Goal: Check status: Check status

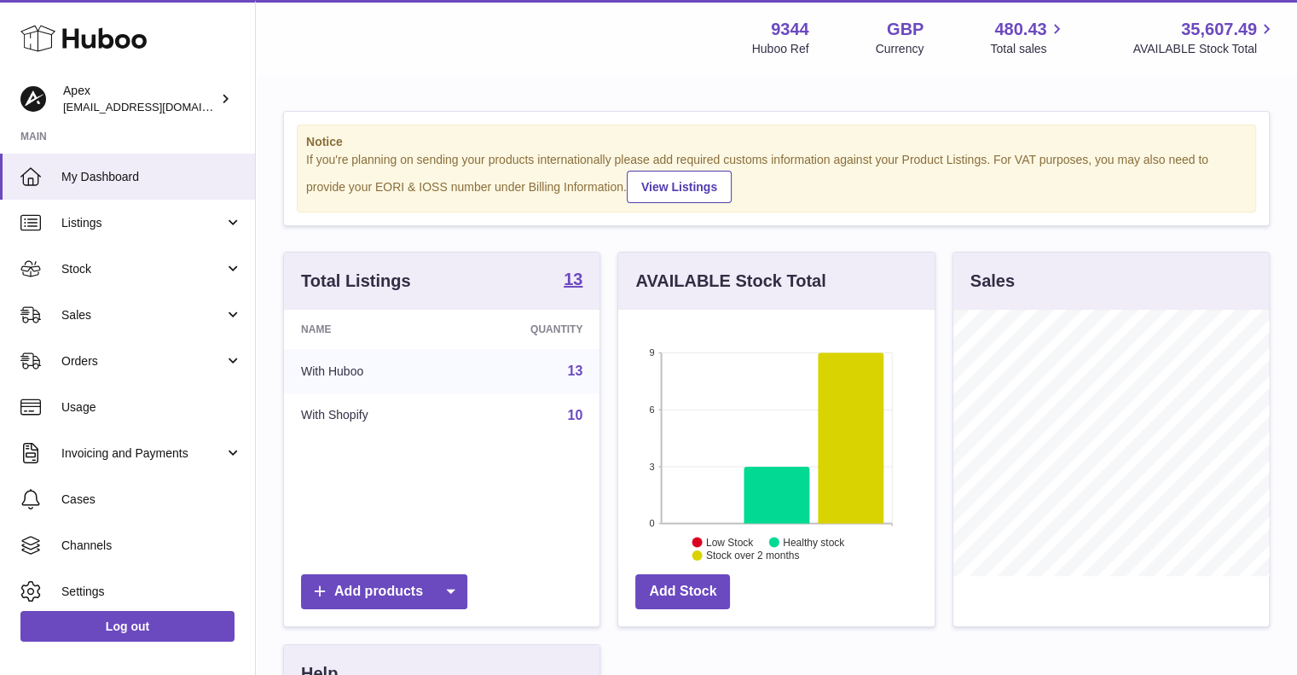
scroll to position [266, 316]
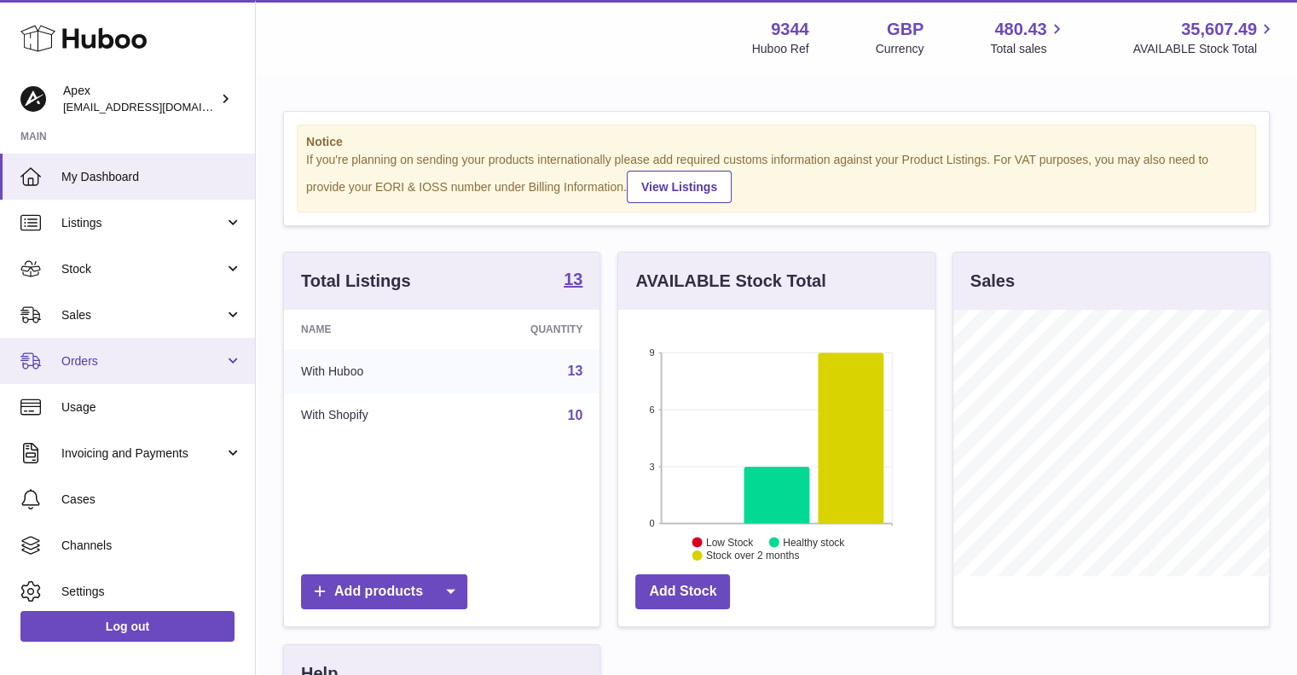
click at [228, 365] on link "Orders" at bounding box center [127, 361] width 255 height 46
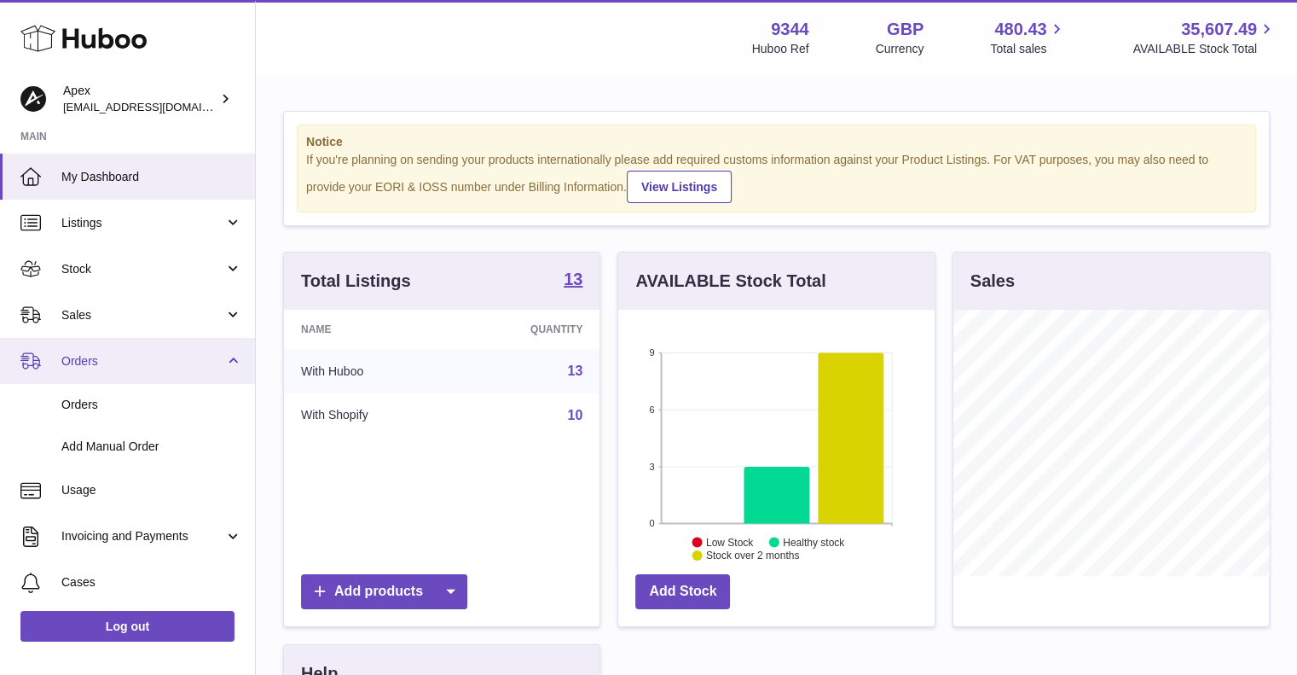
click at [228, 365] on link "Orders" at bounding box center [127, 361] width 255 height 46
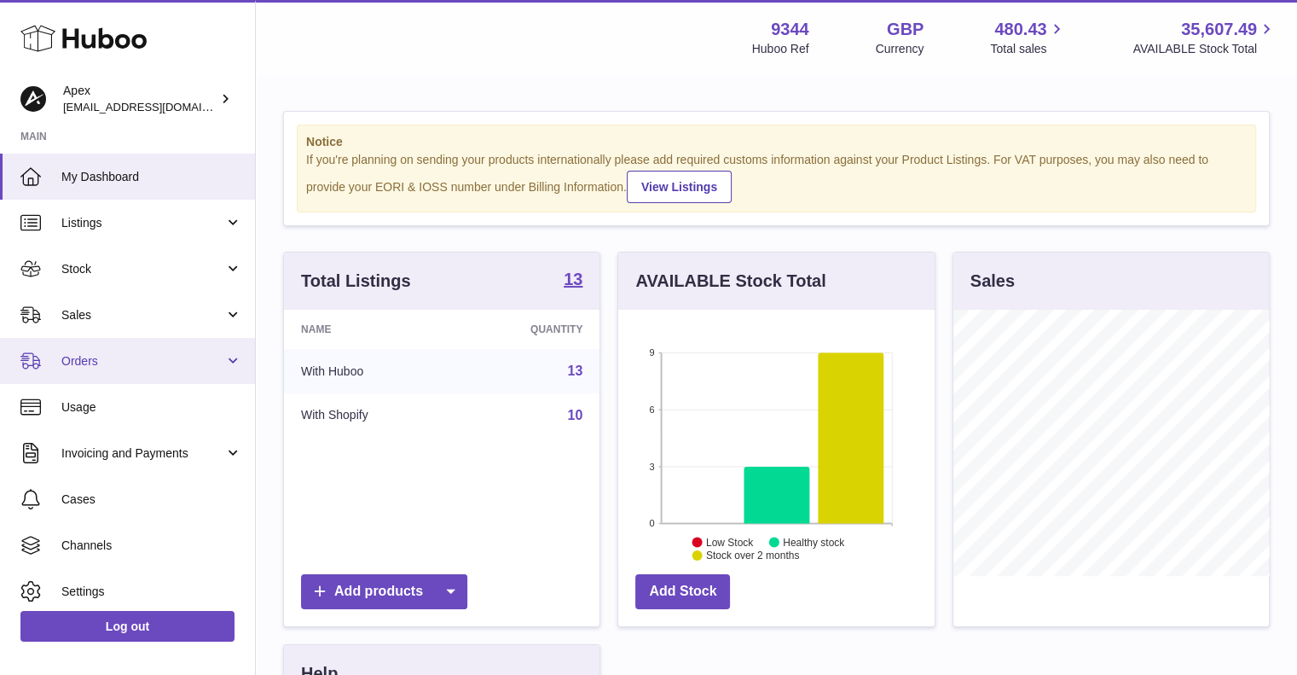
click at [162, 363] on span "Orders" at bounding box center [142, 361] width 163 height 16
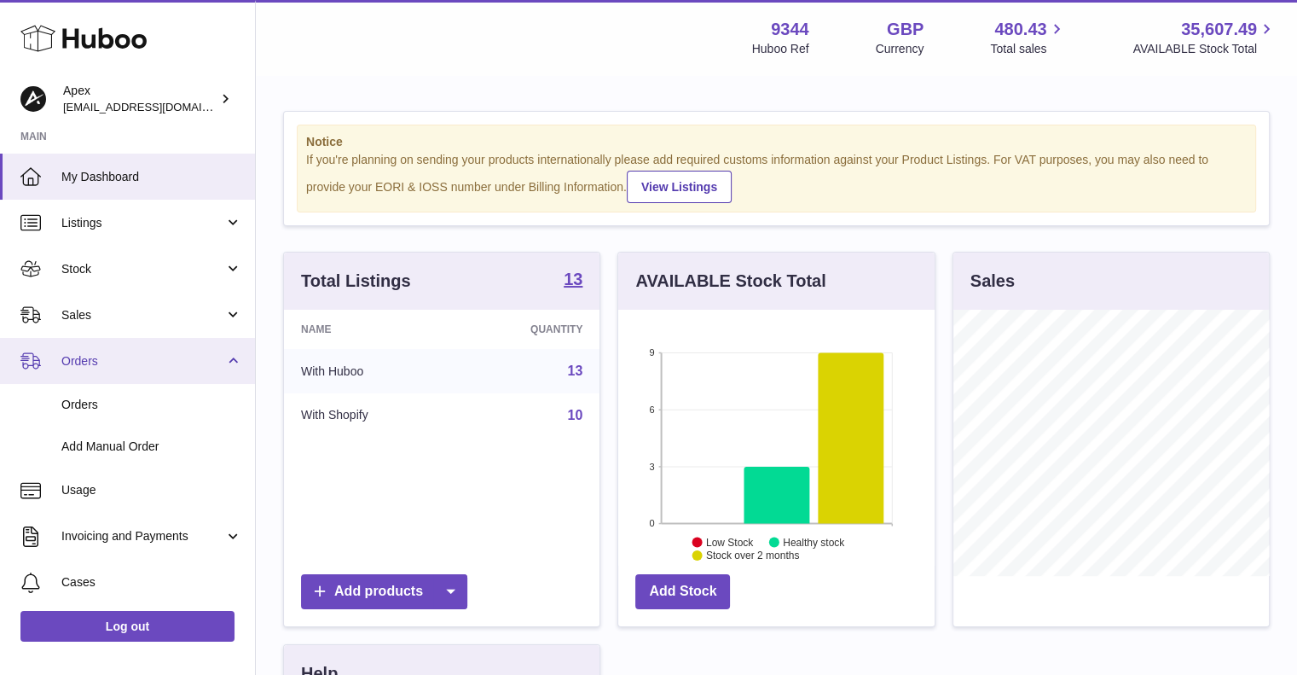
click at [162, 364] on span "Orders" at bounding box center [142, 361] width 163 height 16
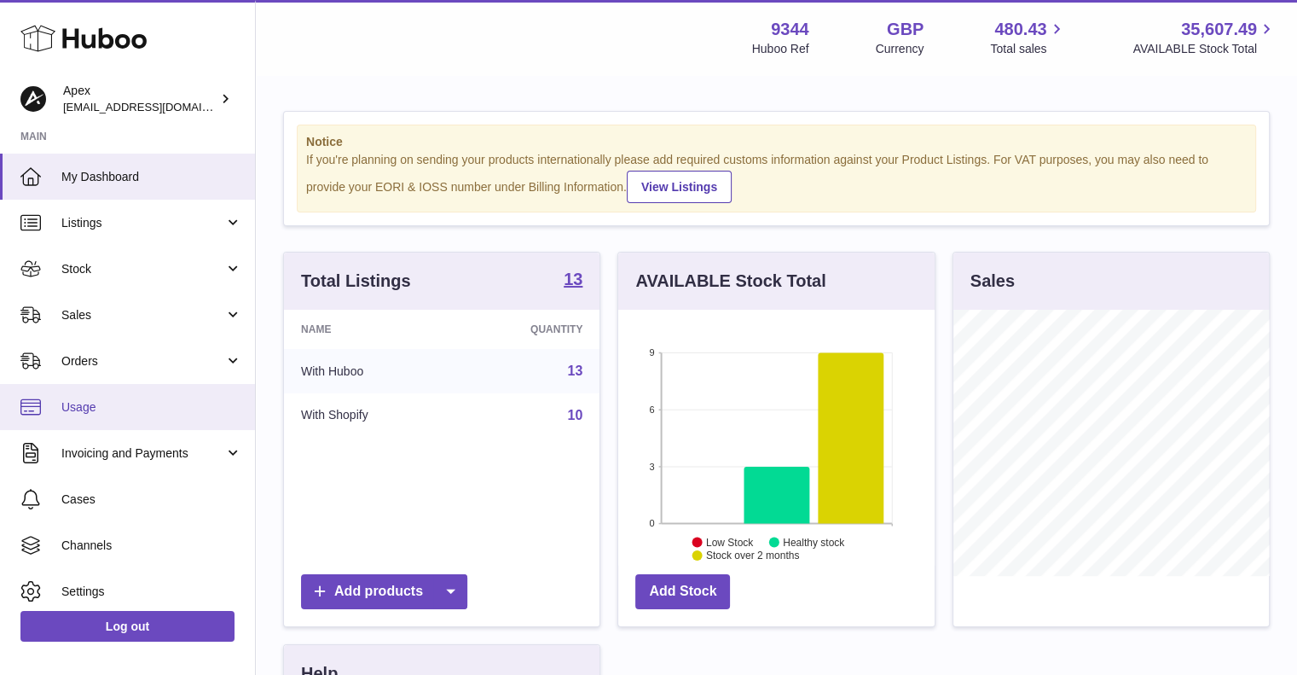
click at [84, 405] on span "Usage" at bounding box center [151, 407] width 181 height 16
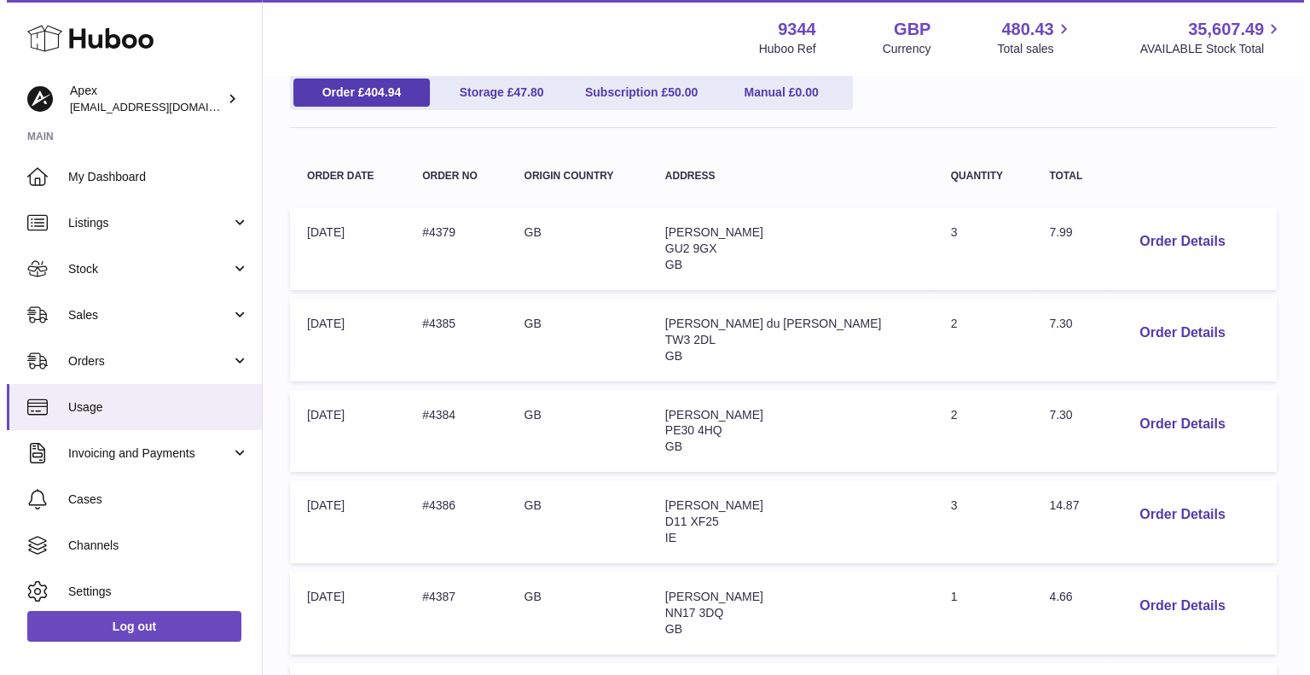
scroll to position [171, 0]
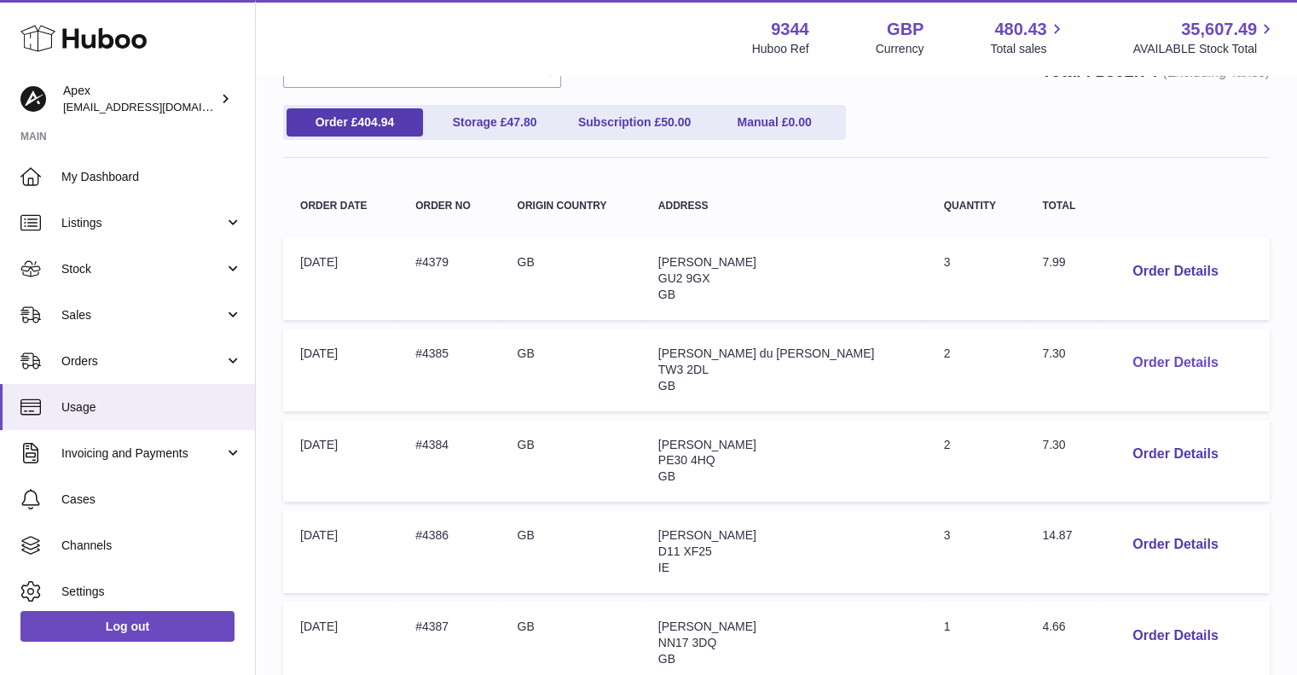
click at [1125, 359] on button "Order Details" at bounding box center [1175, 362] width 113 height 35
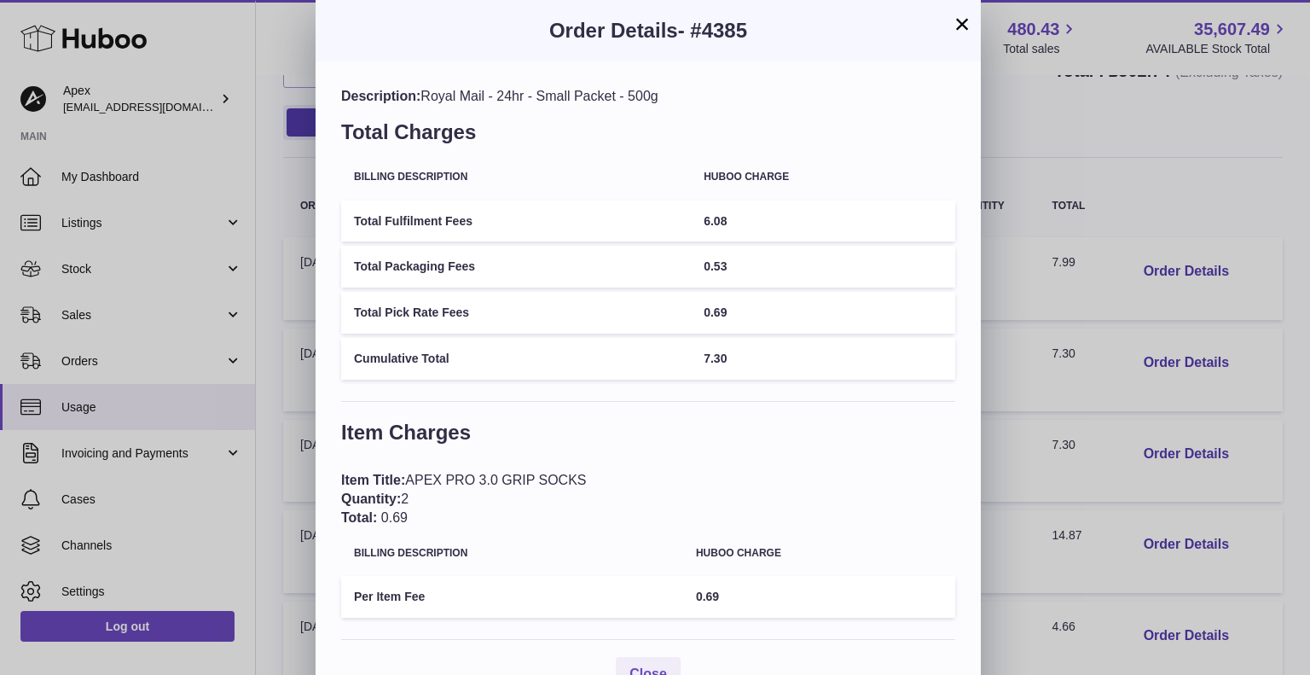
drag, startPoint x: 768, startPoint y: 23, endPoint x: 689, endPoint y: 26, distance: 79.4
click at [689, 26] on h3 "Order Details - #4385" at bounding box center [648, 30] width 614 height 27
copy span "#4385"
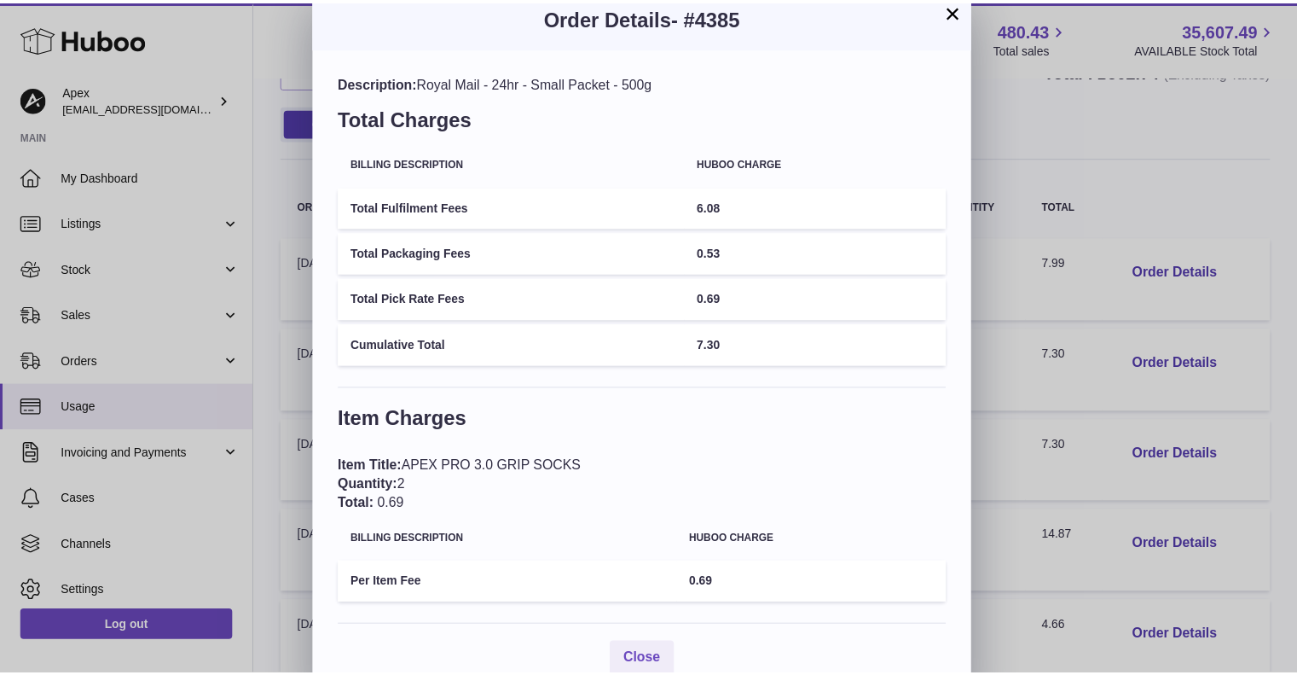
scroll to position [0, 0]
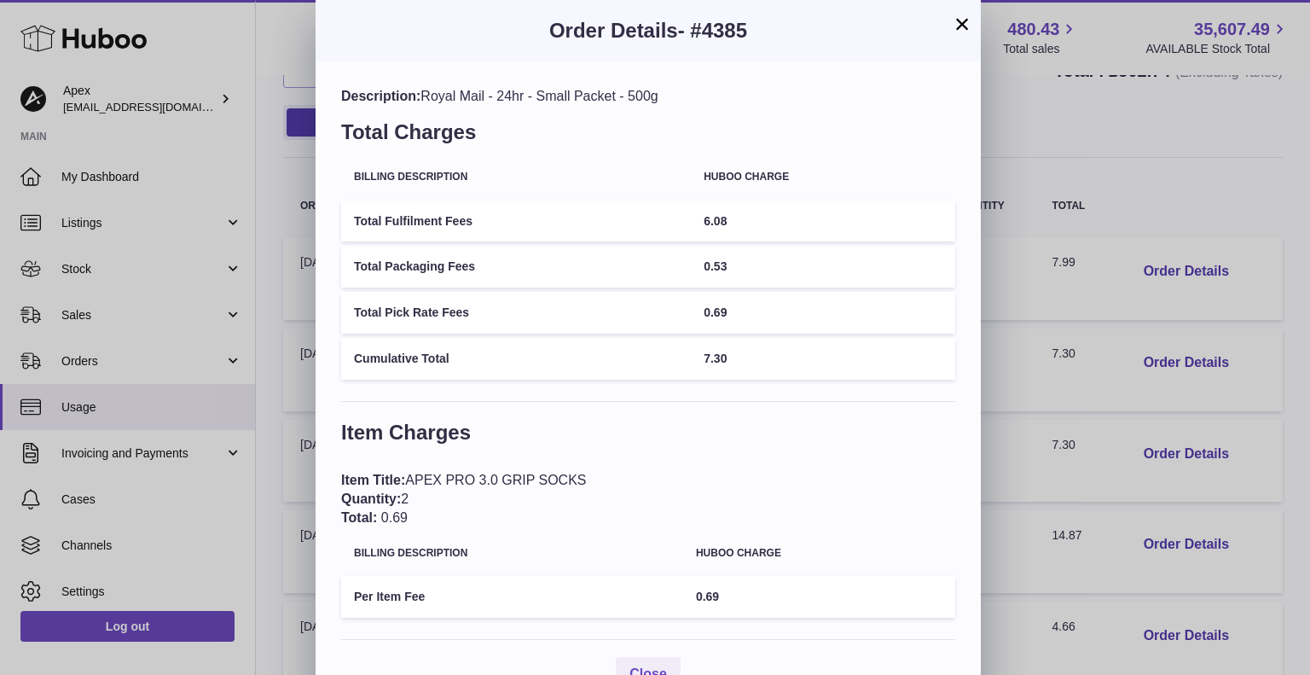
click at [958, 23] on button "×" at bounding box center [962, 24] width 20 height 20
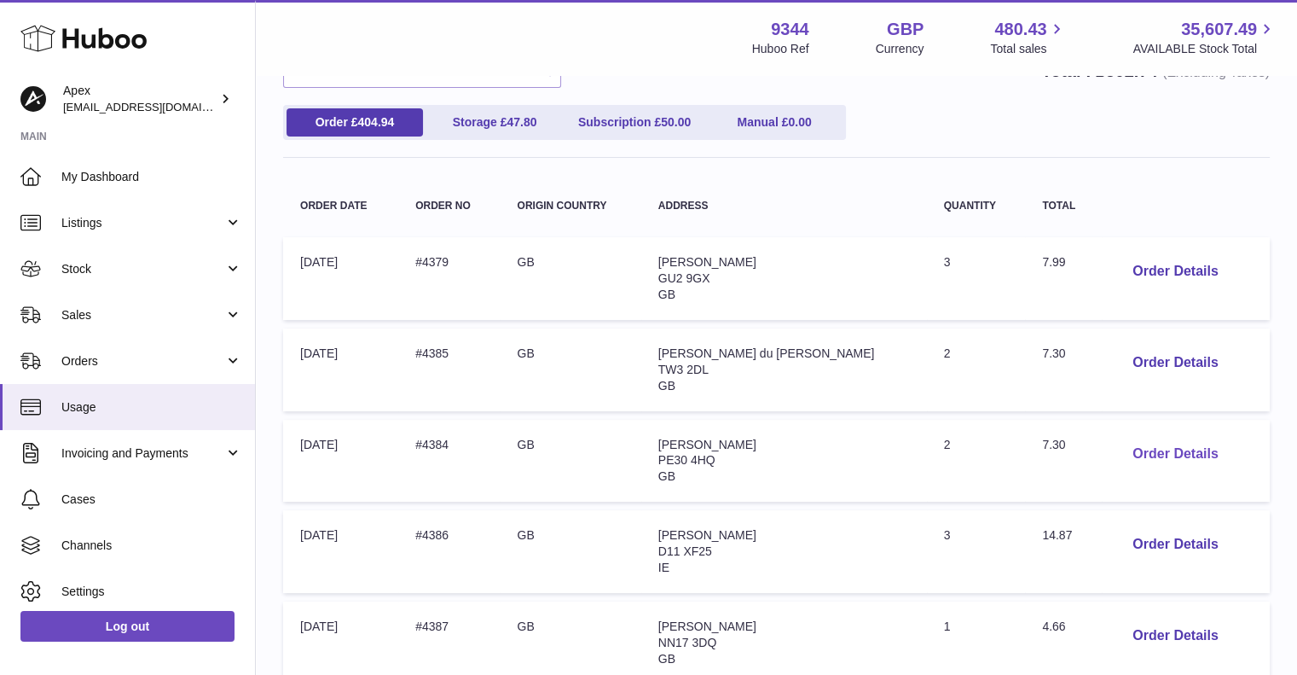
click at [1137, 457] on button "Order Details" at bounding box center [1175, 454] width 113 height 35
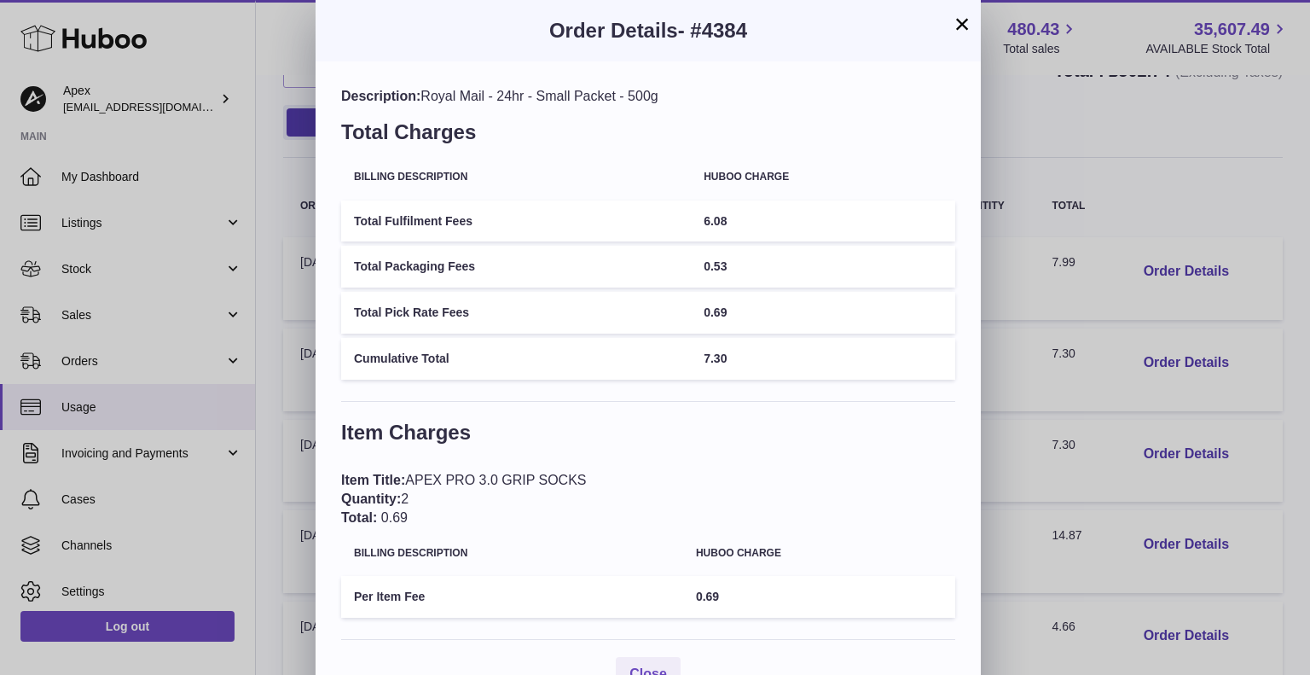
click at [1197, 157] on div "× Order Details - #4384 Description: Royal Mail - 24hr - Small Packet - 500g To…" at bounding box center [655, 358] width 1310 height 717
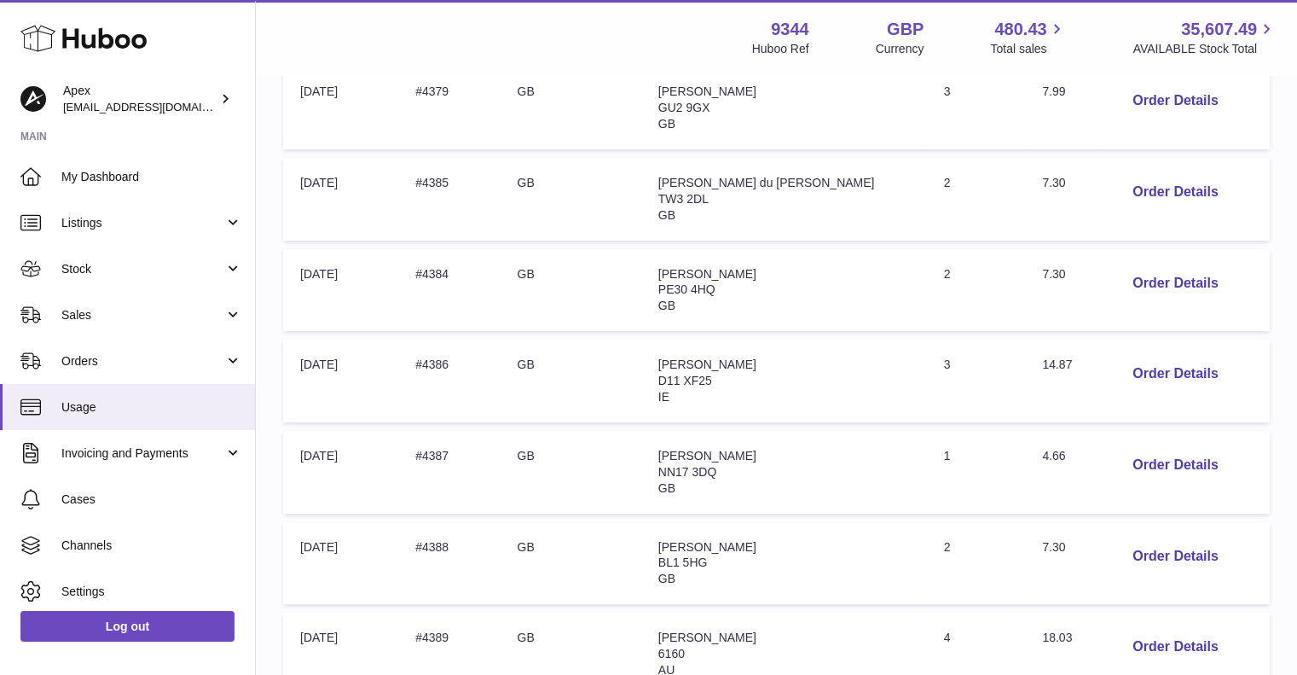
scroll to position [426, 0]
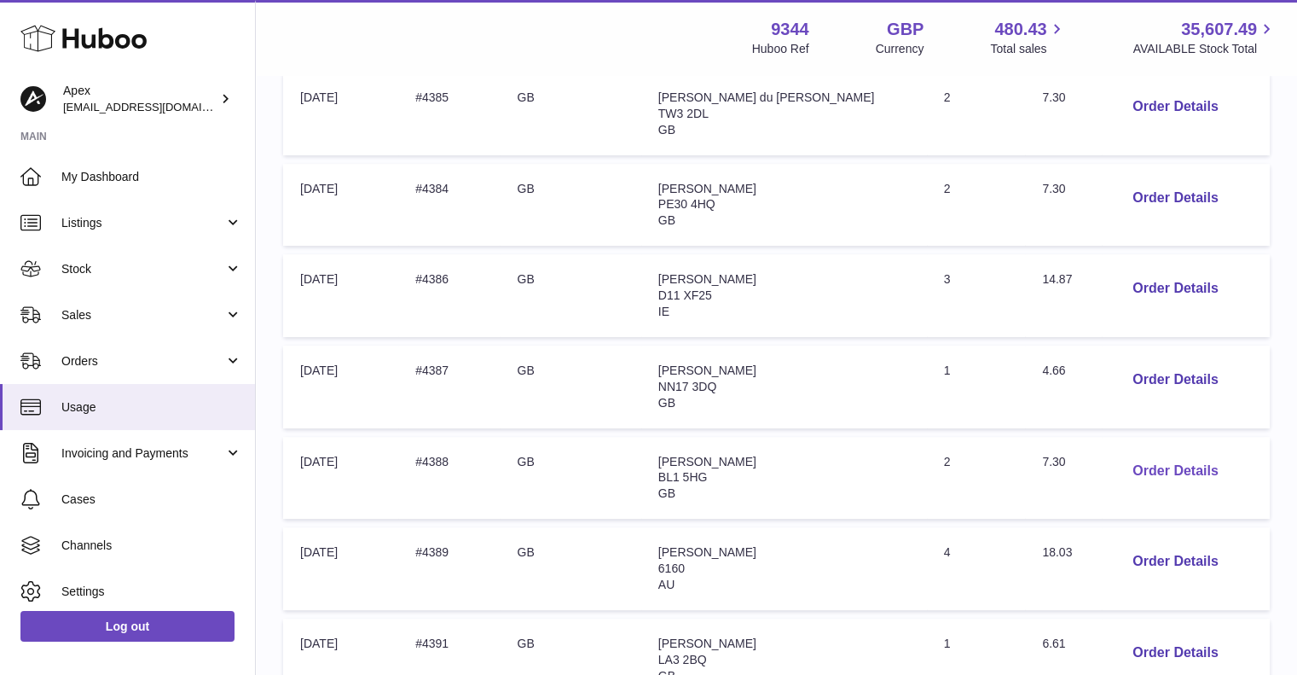
click at [1126, 471] on button "Order Details" at bounding box center [1175, 471] width 113 height 35
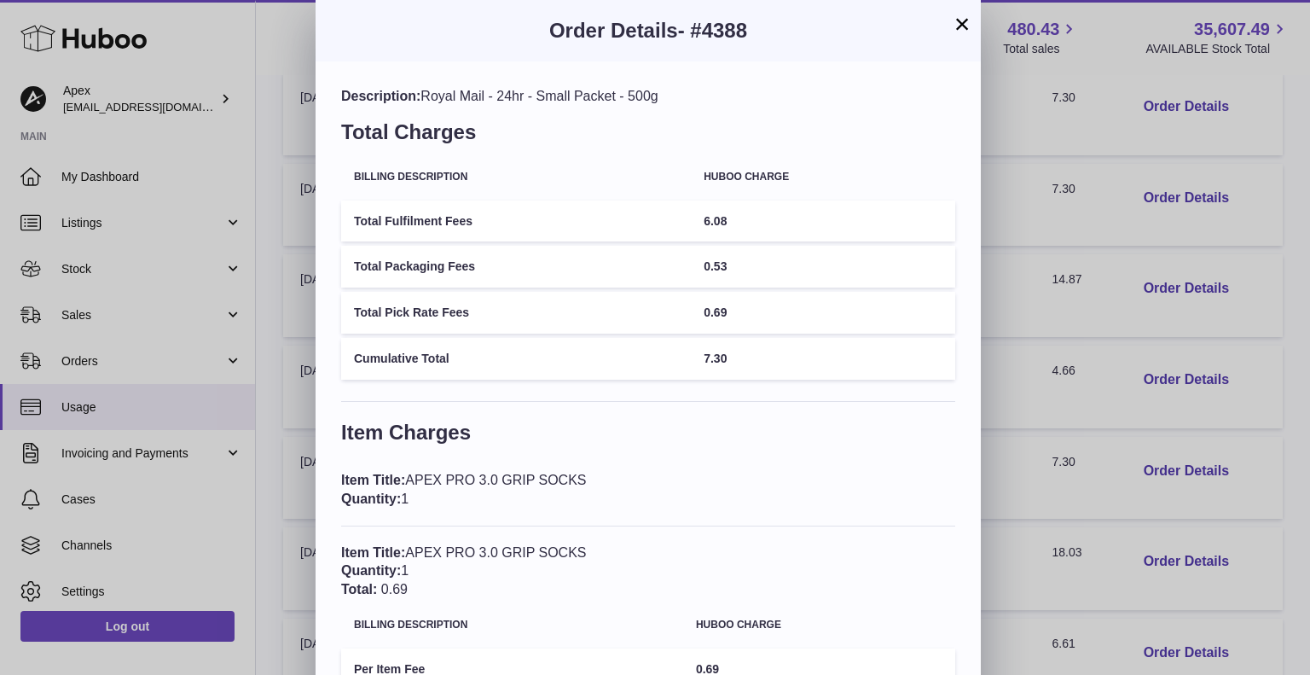
click at [965, 15] on button "×" at bounding box center [962, 24] width 20 height 20
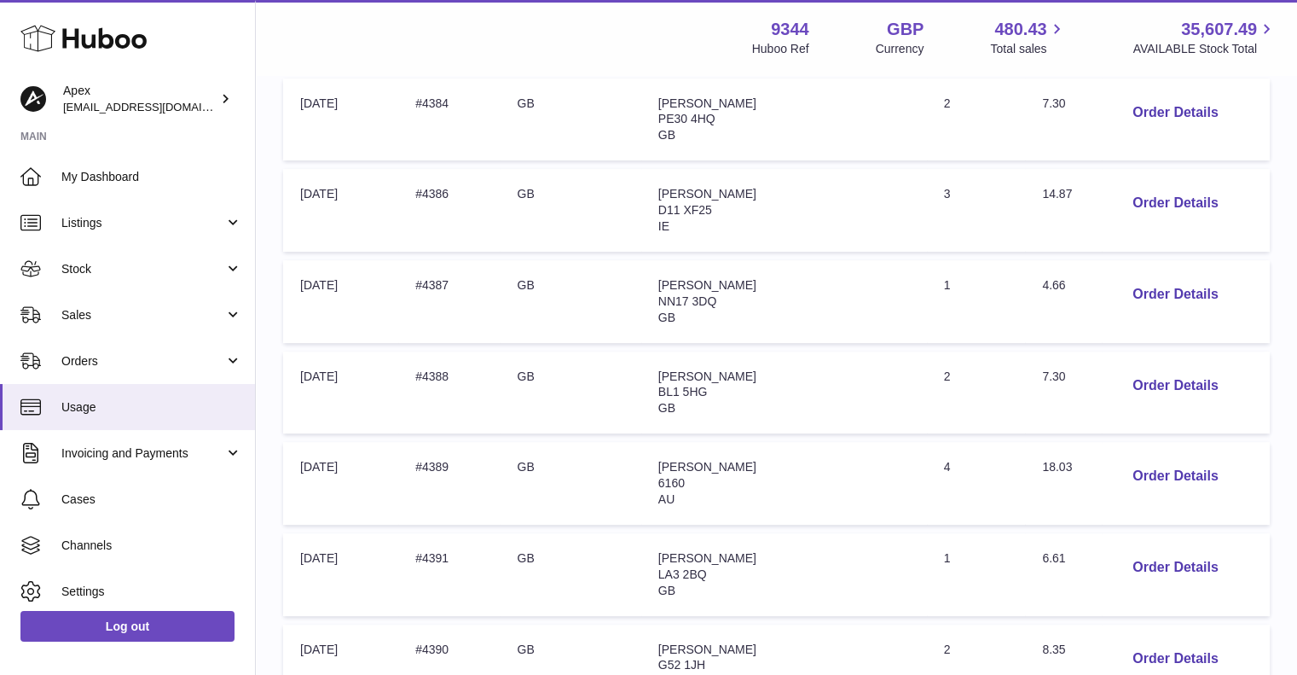
scroll to position [597, 0]
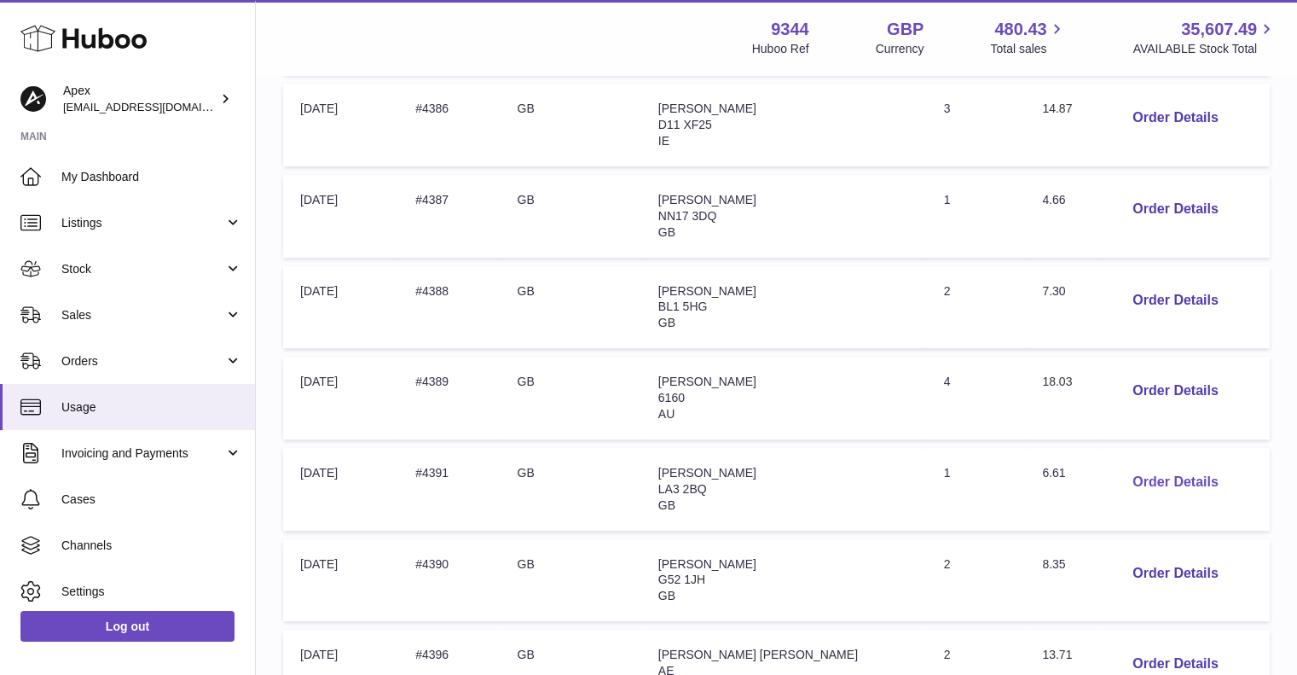
click at [1135, 484] on button "Order Details" at bounding box center [1175, 482] width 113 height 35
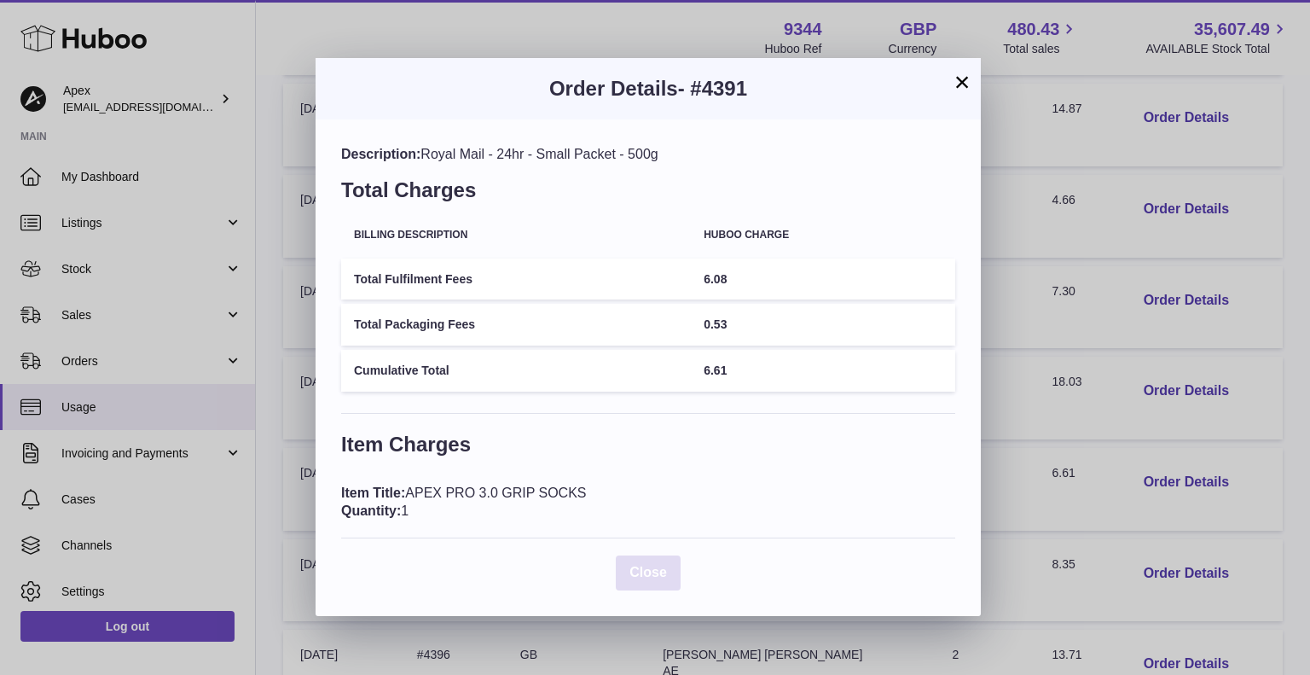
click at [641, 568] on span "Close" at bounding box center [648, 572] width 38 height 14
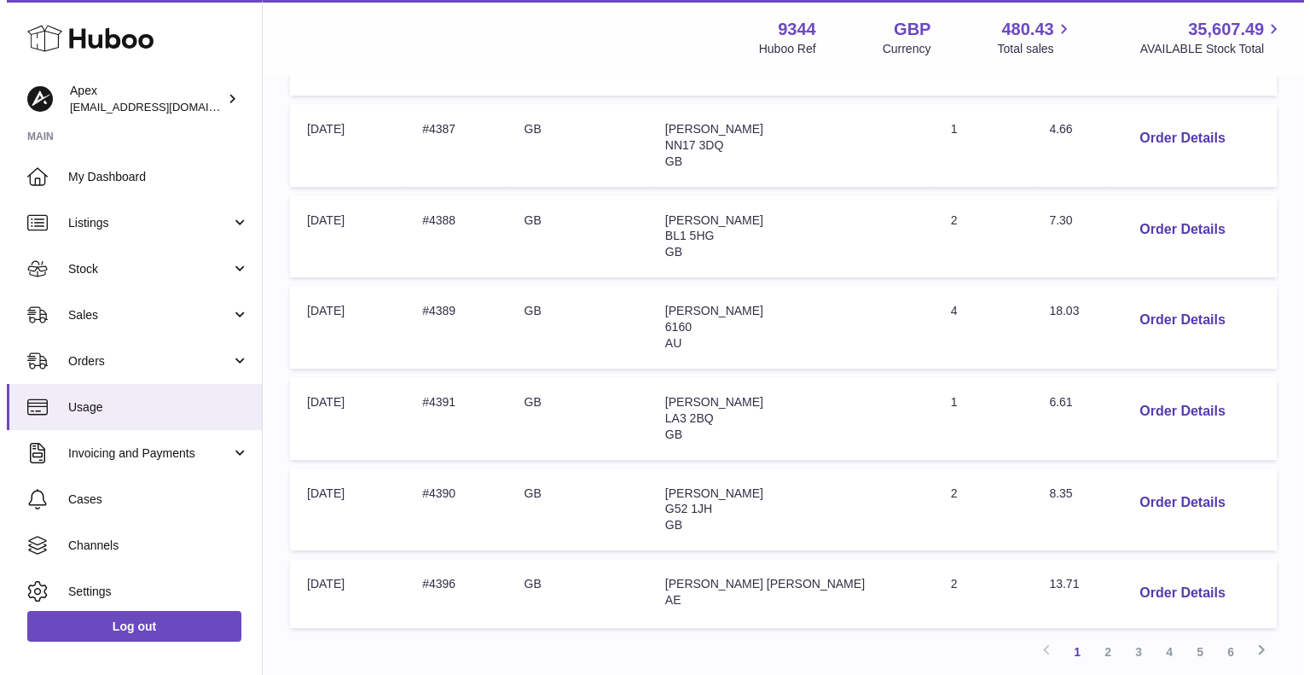
scroll to position [768, 0]
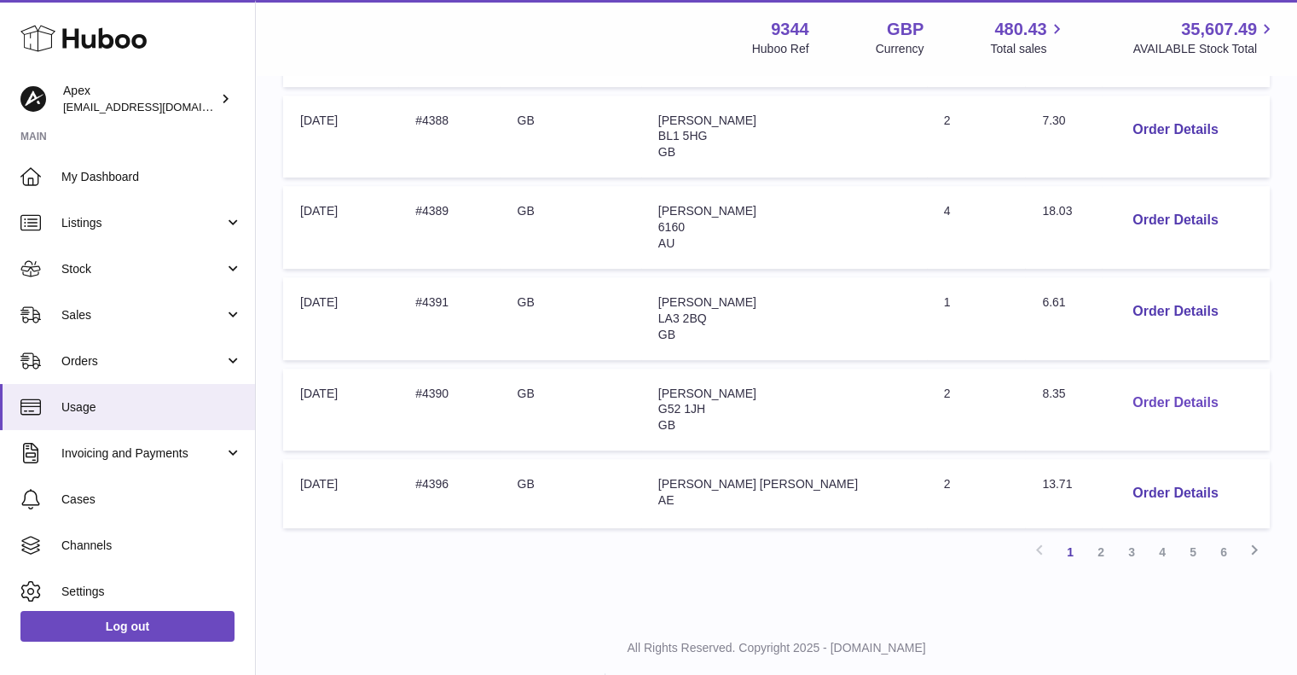
click at [1188, 403] on button "Order Details" at bounding box center [1175, 403] width 113 height 35
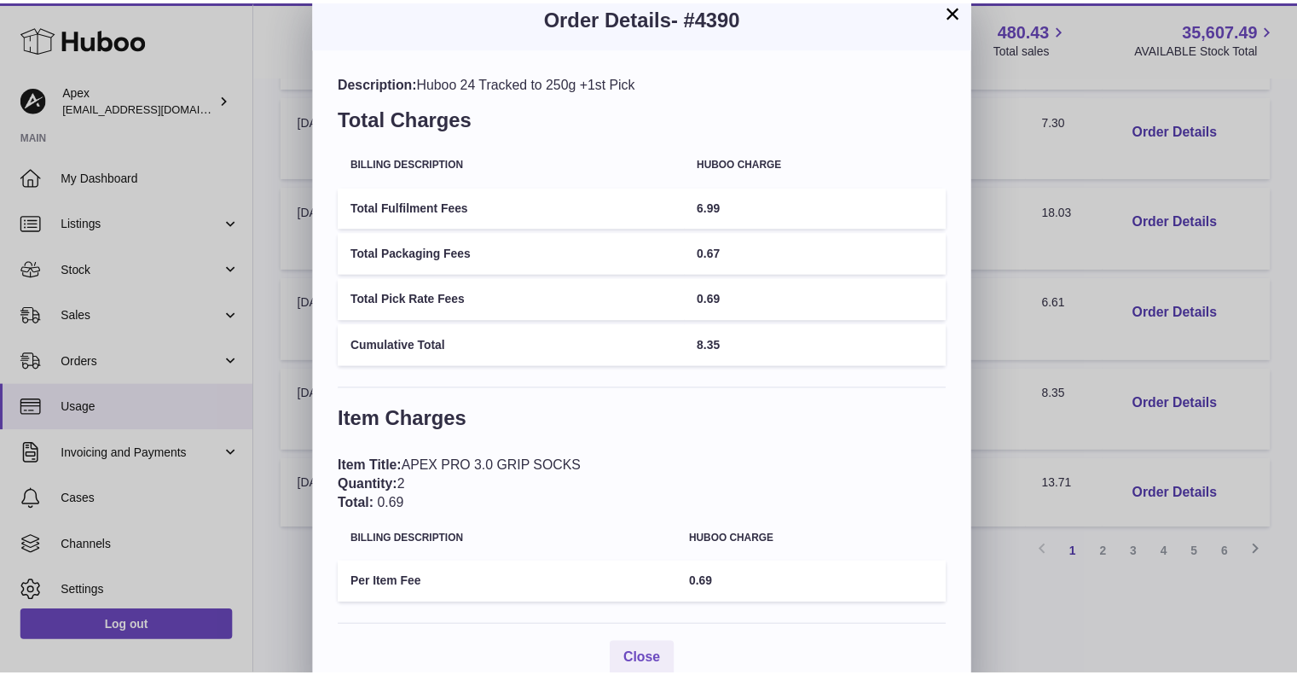
scroll to position [0, 0]
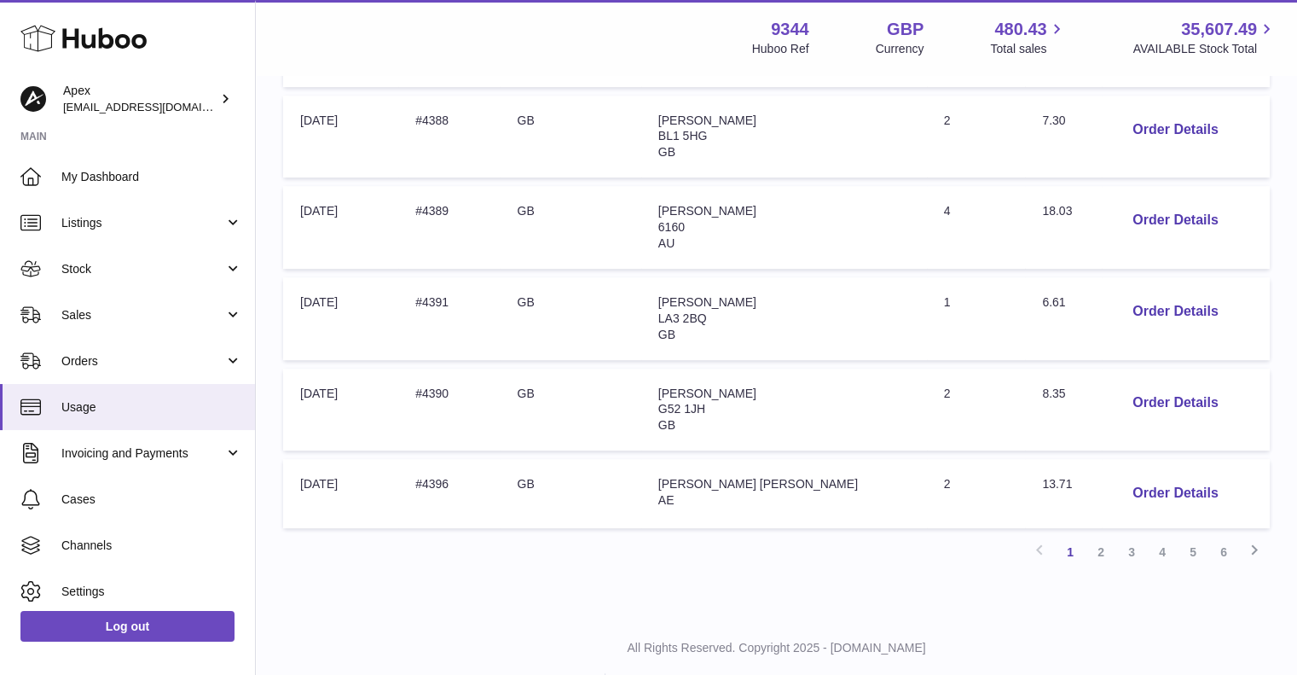
click at [1036, 618] on div at bounding box center [648, 337] width 1297 height 675
click at [1104, 539] on link "2" at bounding box center [1101, 551] width 31 height 31
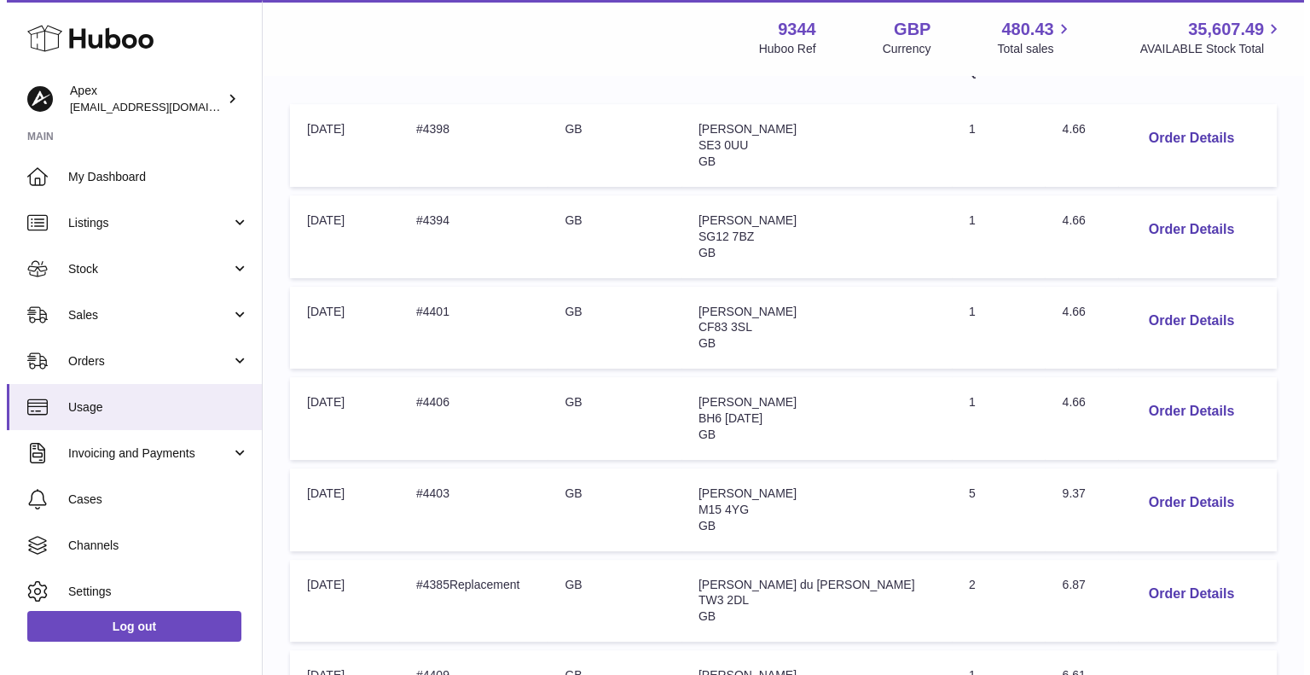
scroll to position [333, 0]
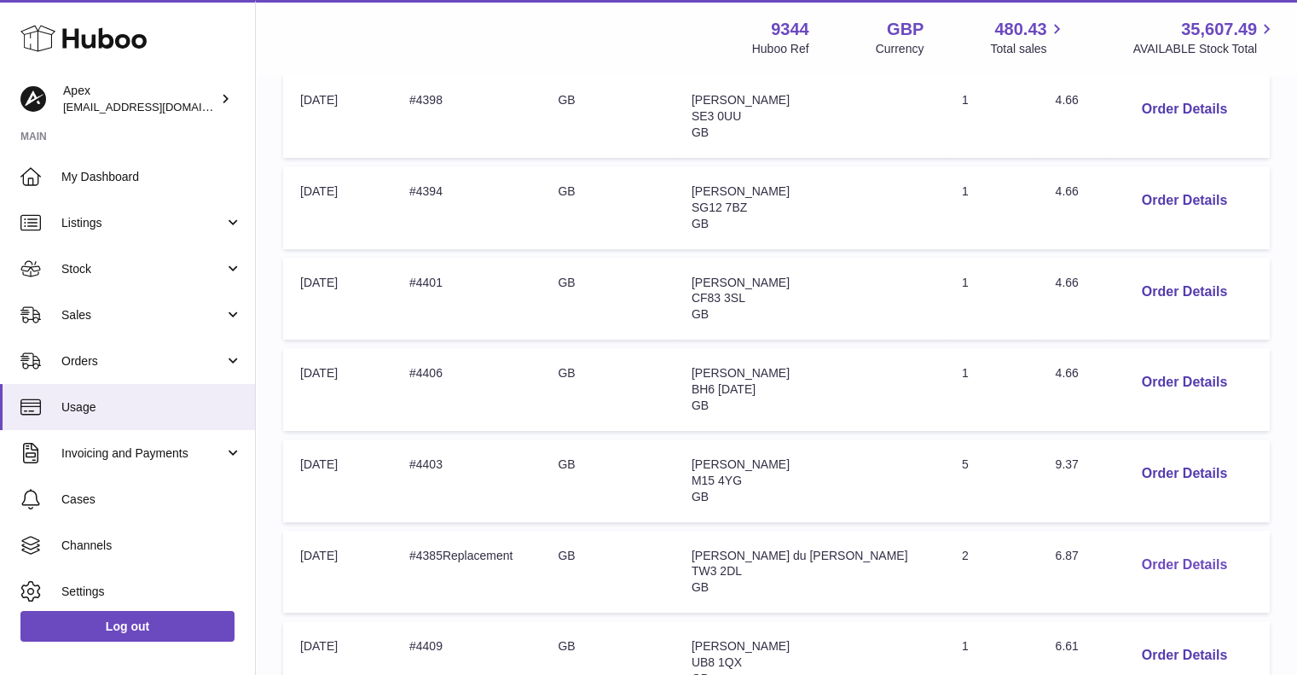
click at [1157, 564] on button "Order Details" at bounding box center [1184, 565] width 113 height 35
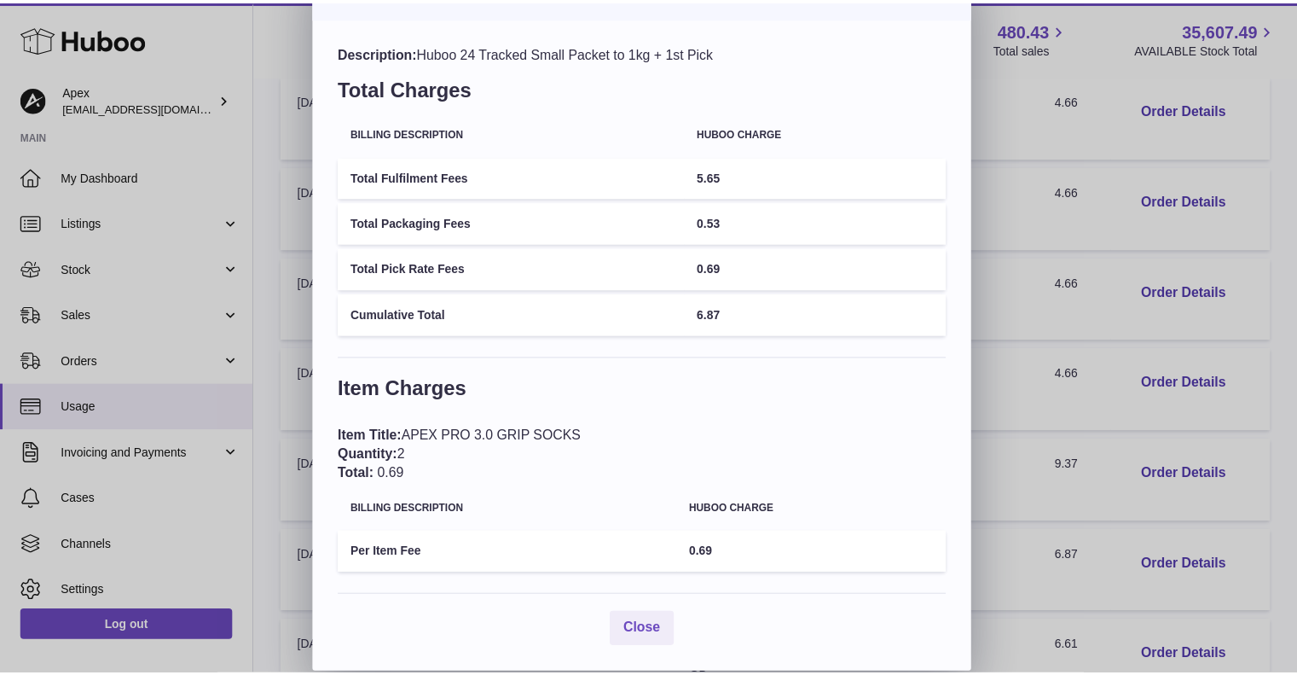
scroll to position [0, 0]
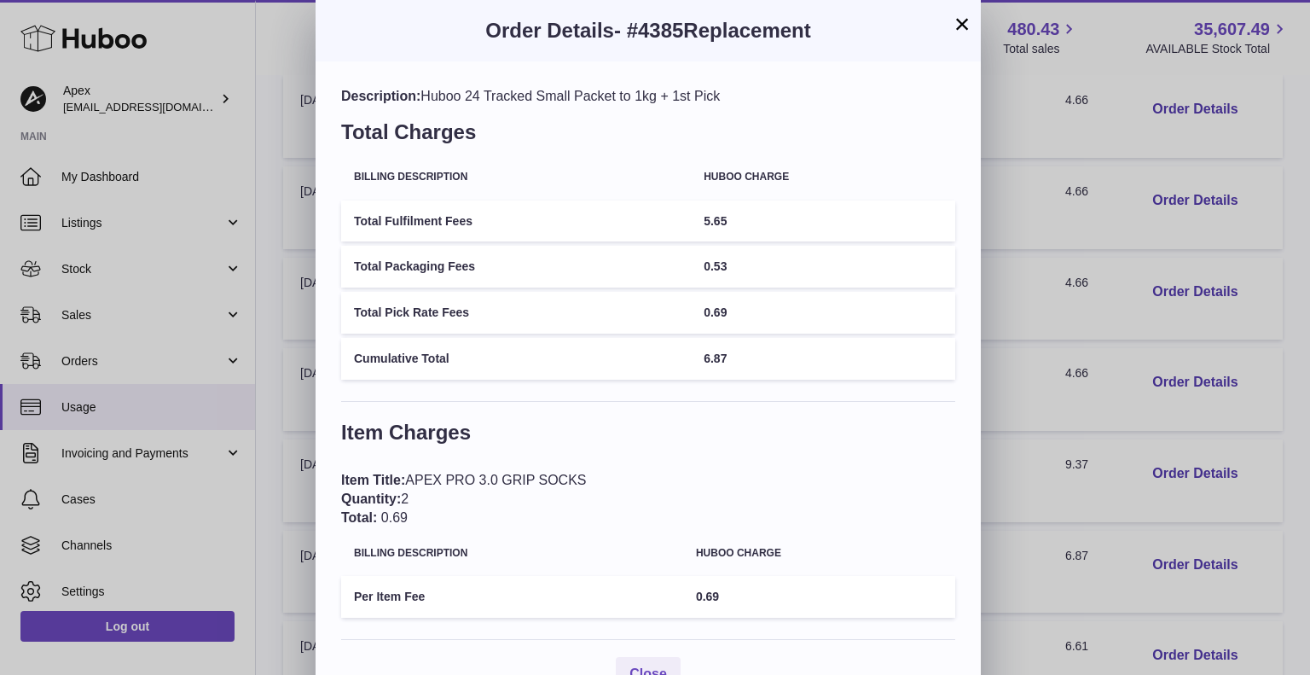
click at [958, 24] on button "×" at bounding box center [962, 24] width 20 height 20
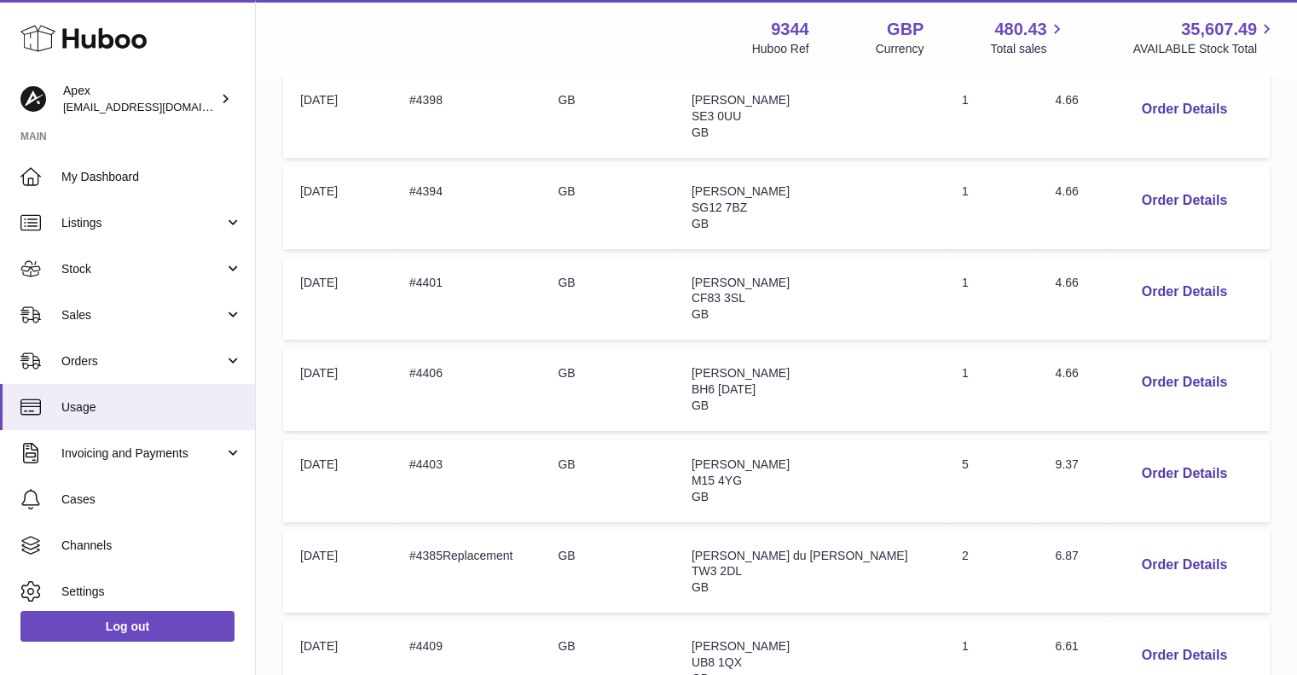
scroll to position [503, 0]
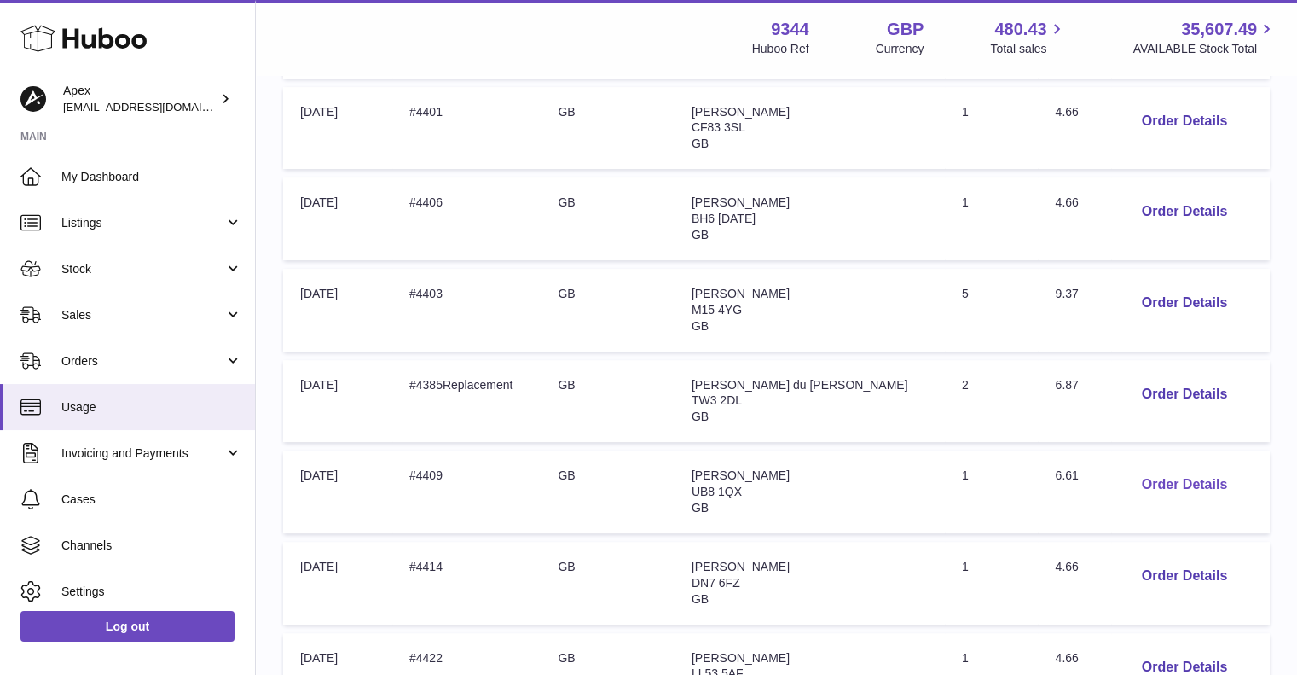
click at [1153, 483] on button "Order Details" at bounding box center [1184, 484] width 113 height 35
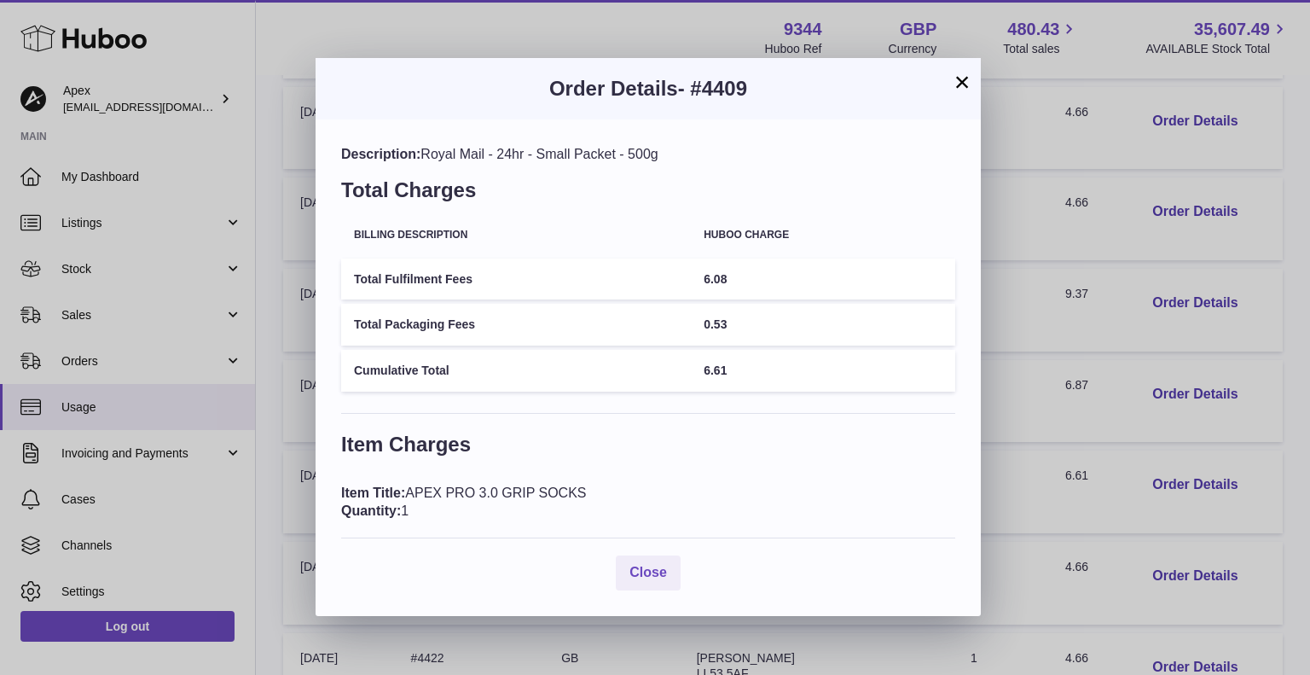
click at [968, 76] on button "×" at bounding box center [962, 82] width 20 height 20
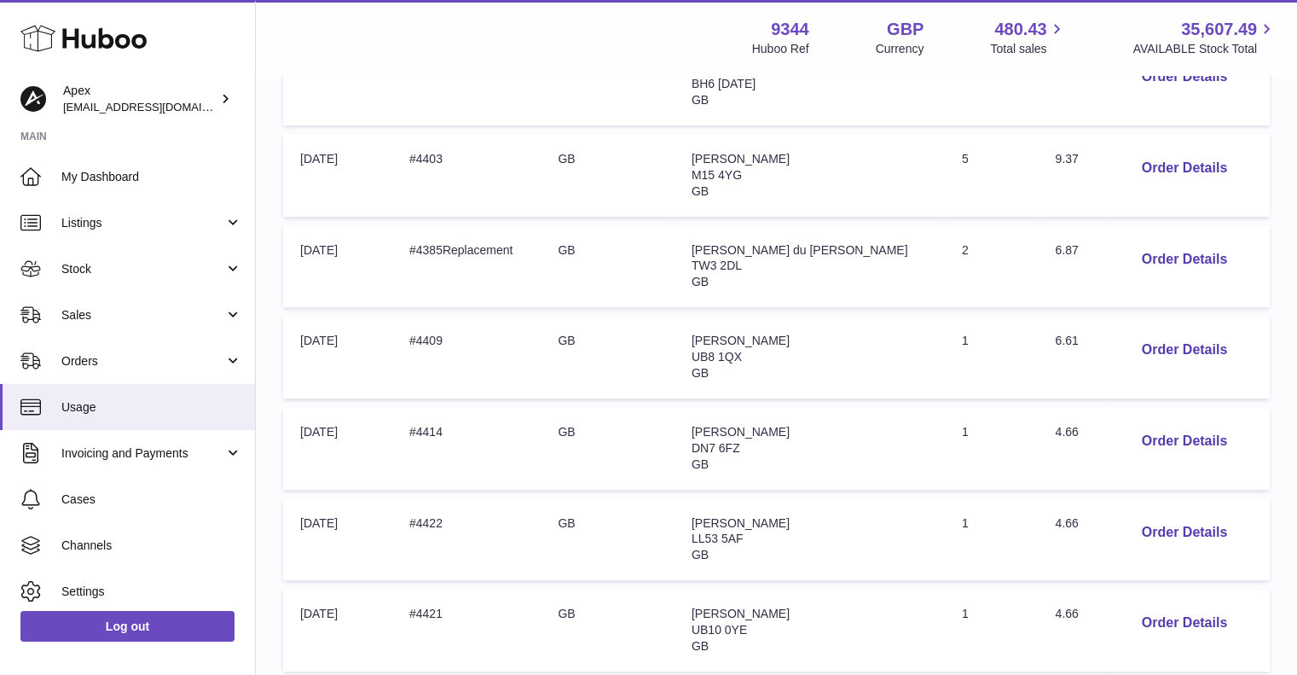
scroll to position [674, 0]
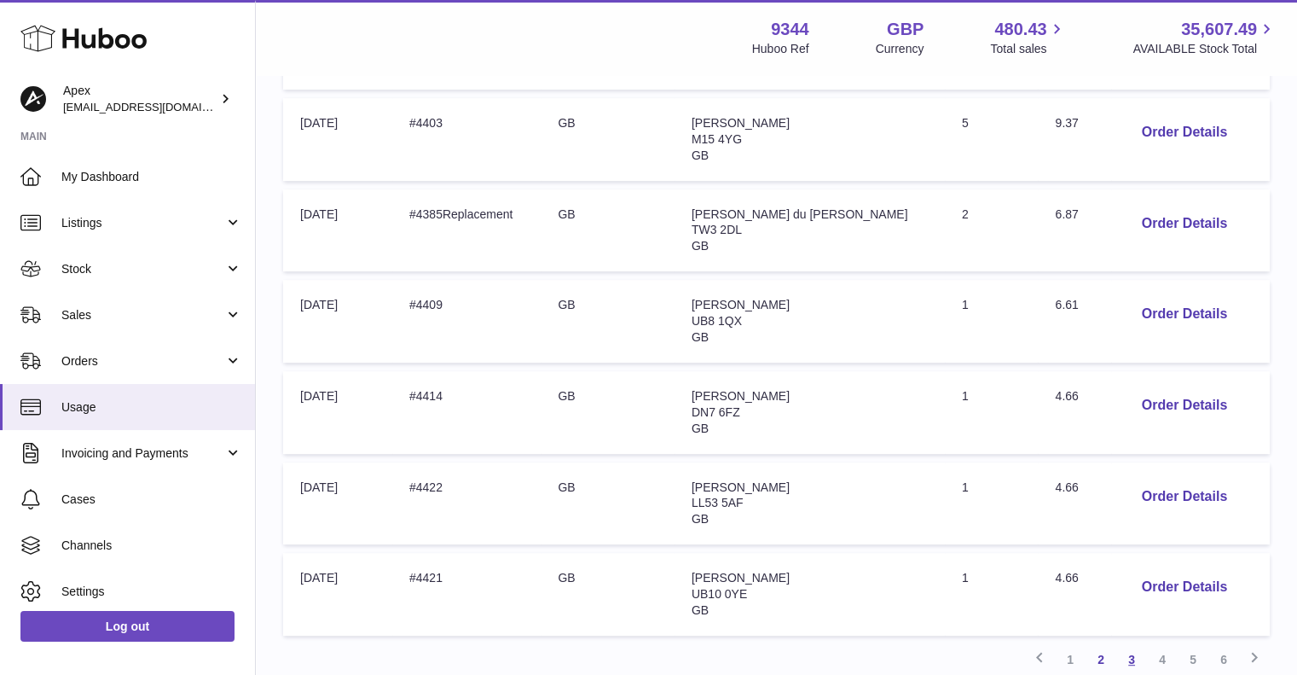
click at [1133, 652] on link "3" at bounding box center [1131, 659] width 31 height 31
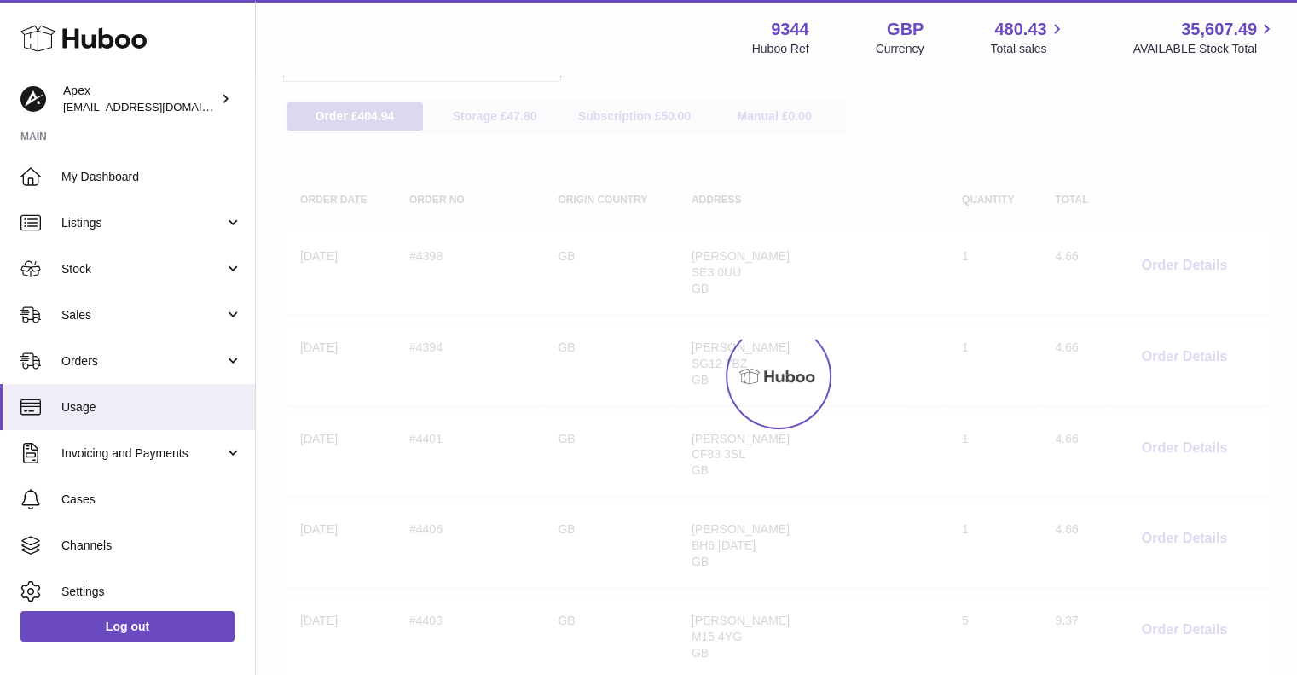
scroll to position [77, 0]
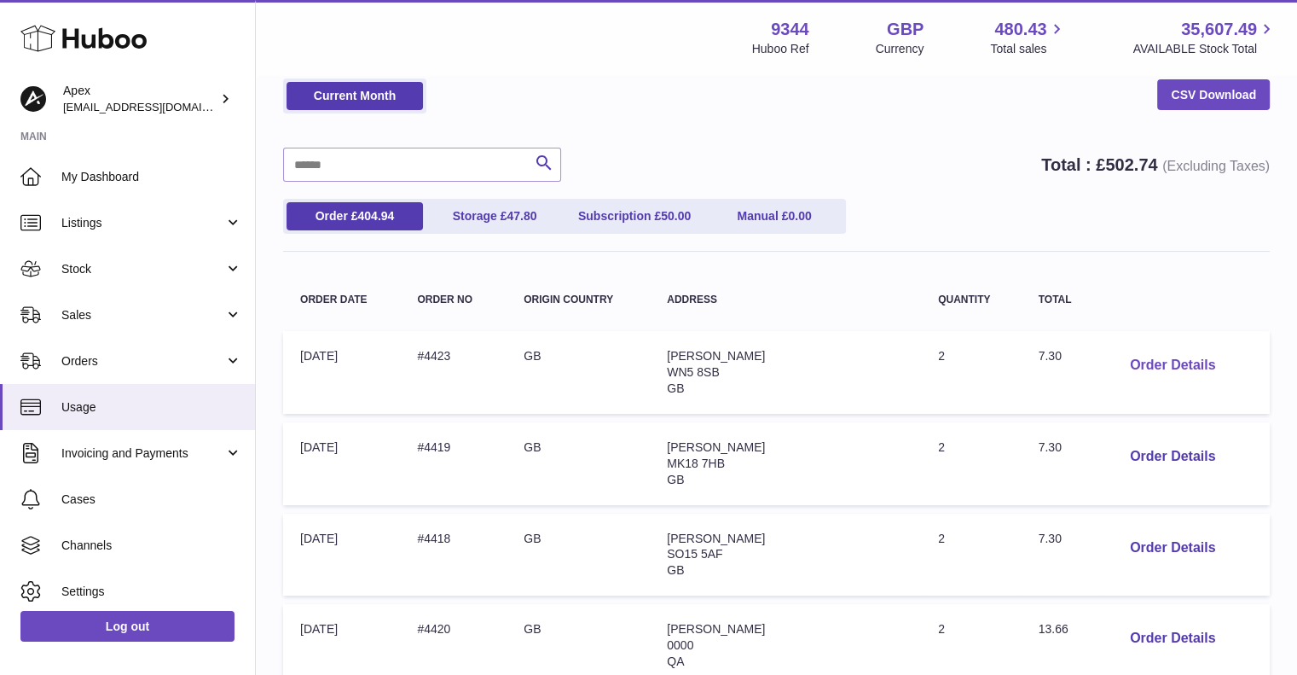
click at [1135, 368] on button "Order Details" at bounding box center [1172, 365] width 113 height 35
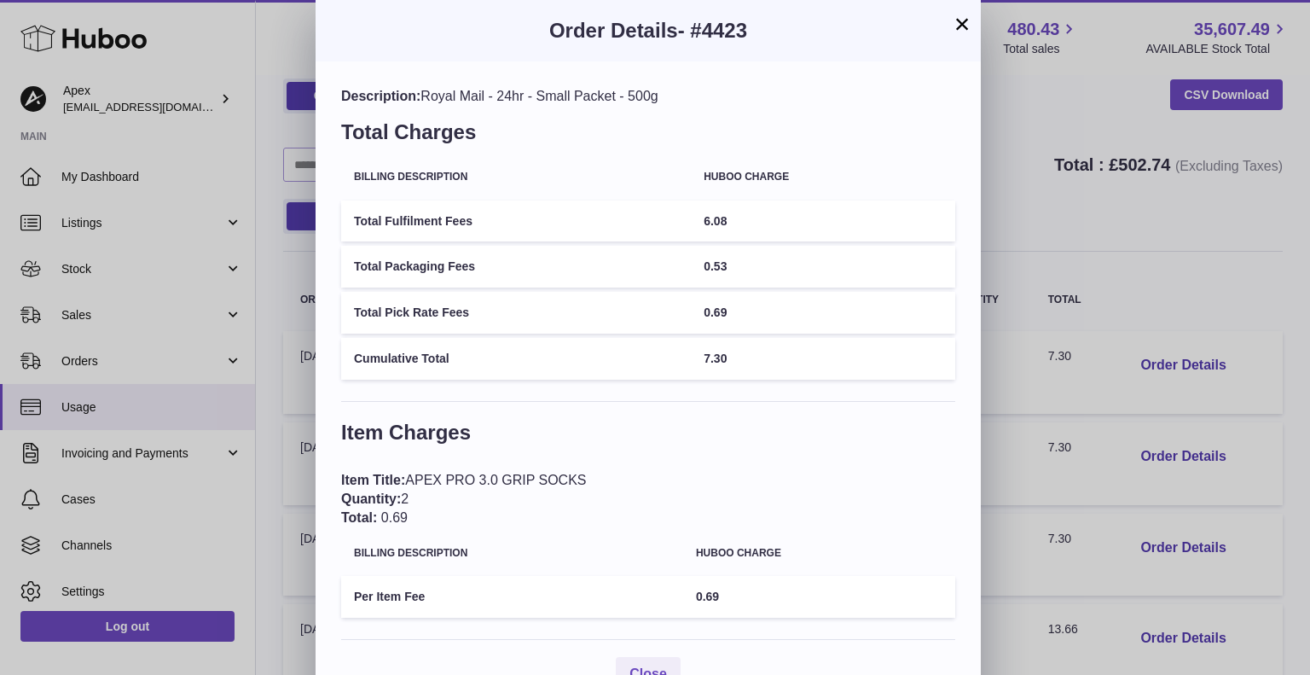
click at [965, 30] on button "×" at bounding box center [962, 24] width 20 height 20
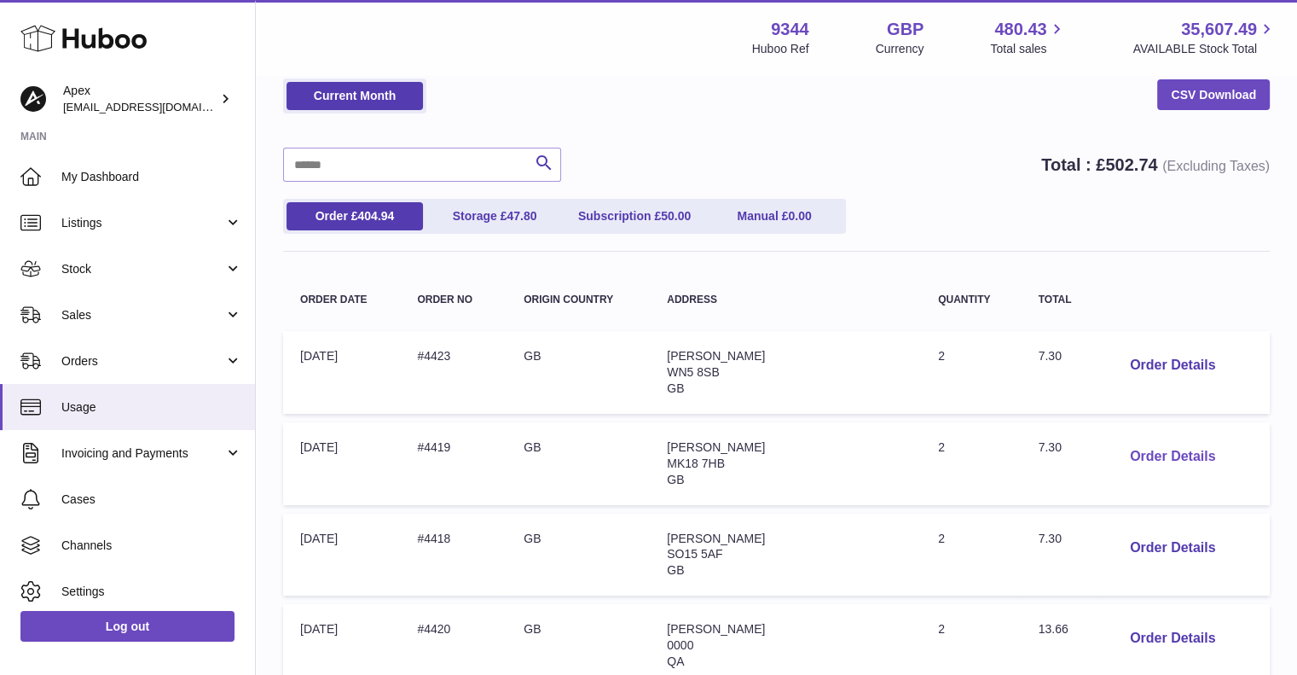
click at [1128, 459] on button "Order Details" at bounding box center [1172, 456] width 113 height 35
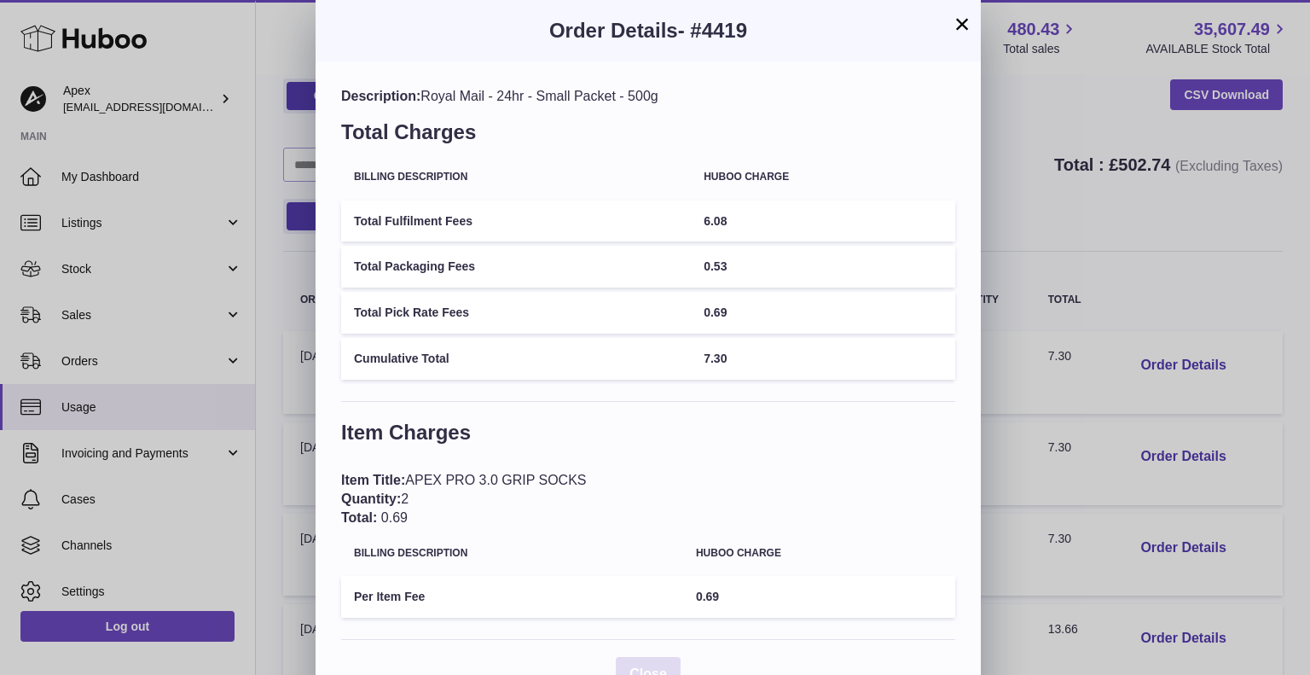
click at [657, 668] on span "Close" at bounding box center [648, 673] width 38 height 14
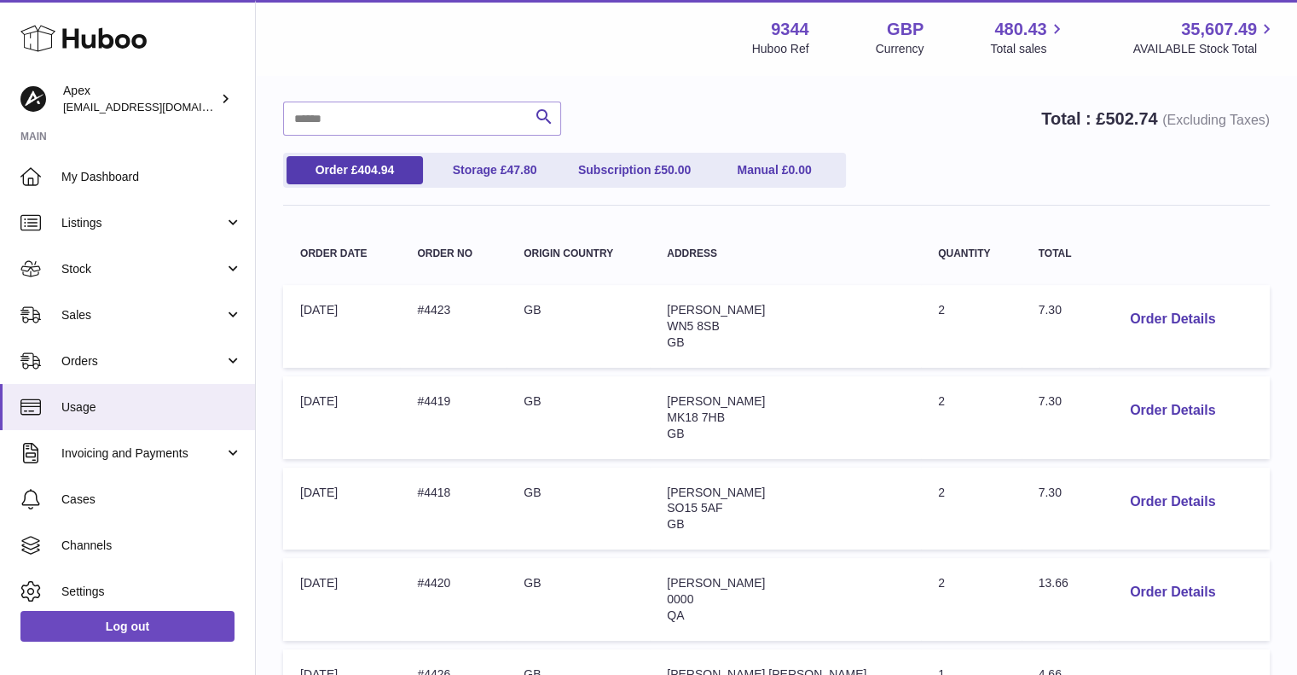
scroll to position [162, 0]
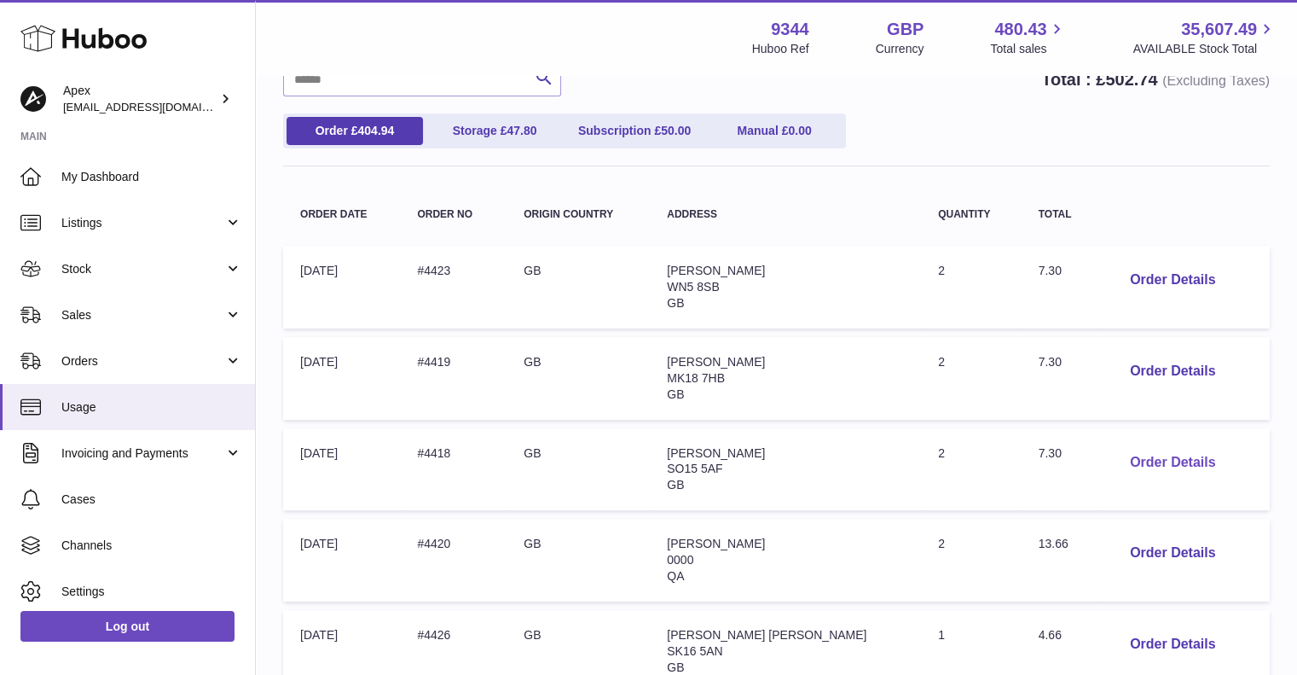
click at [1173, 456] on button "Order Details" at bounding box center [1172, 462] width 113 height 35
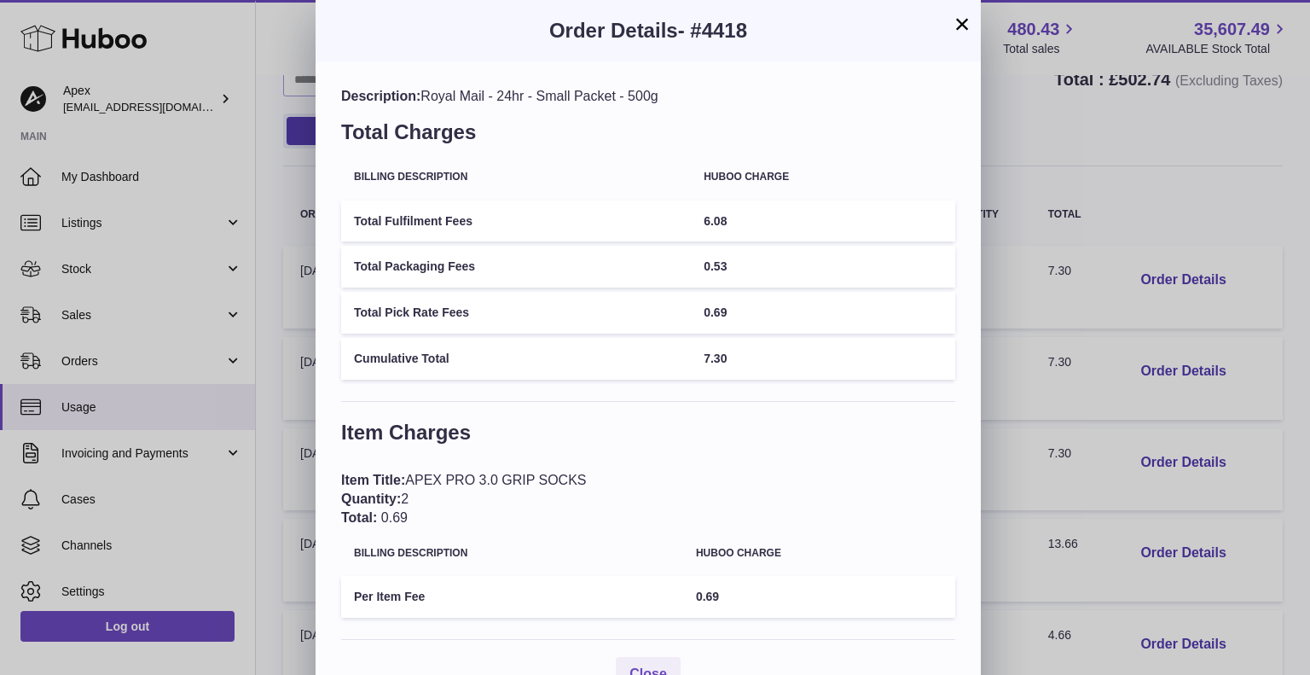
click at [964, 24] on button "×" at bounding box center [962, 24] width 20 height 20
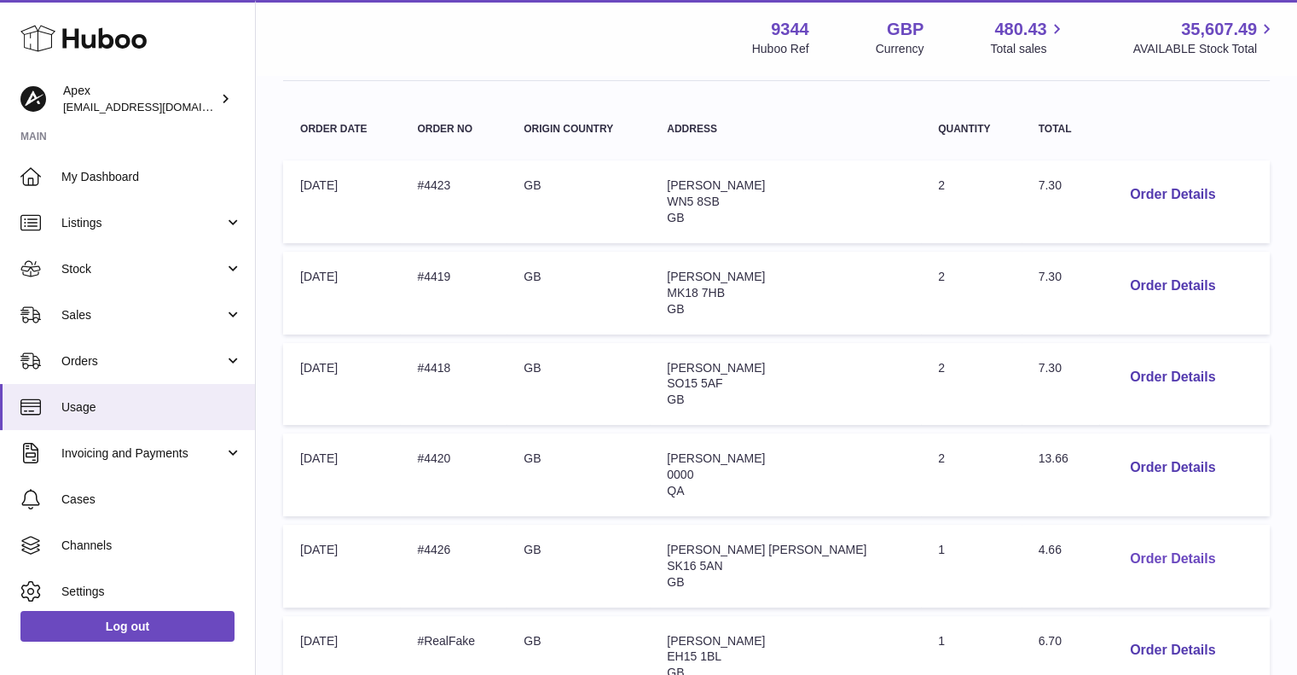
scroll to position [333, 0]
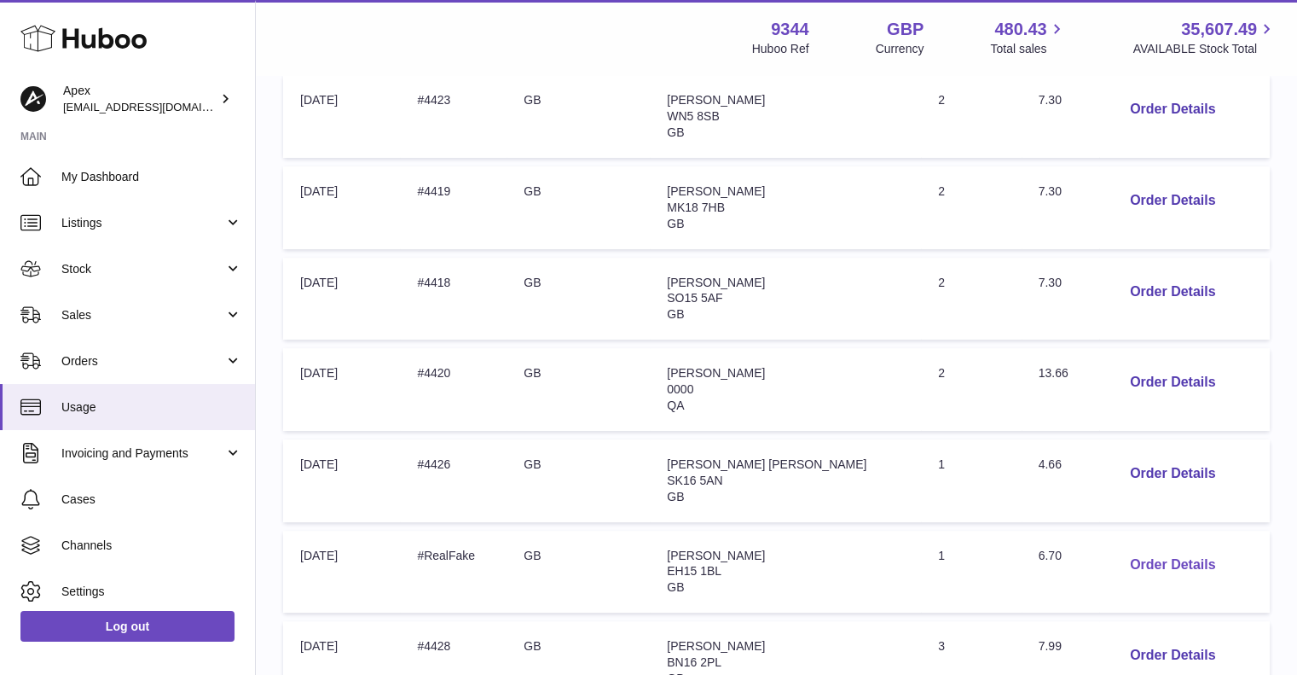
click at [1166, 566] on button "Order Details" at bounding box center [1172, 565] width 113 height 35
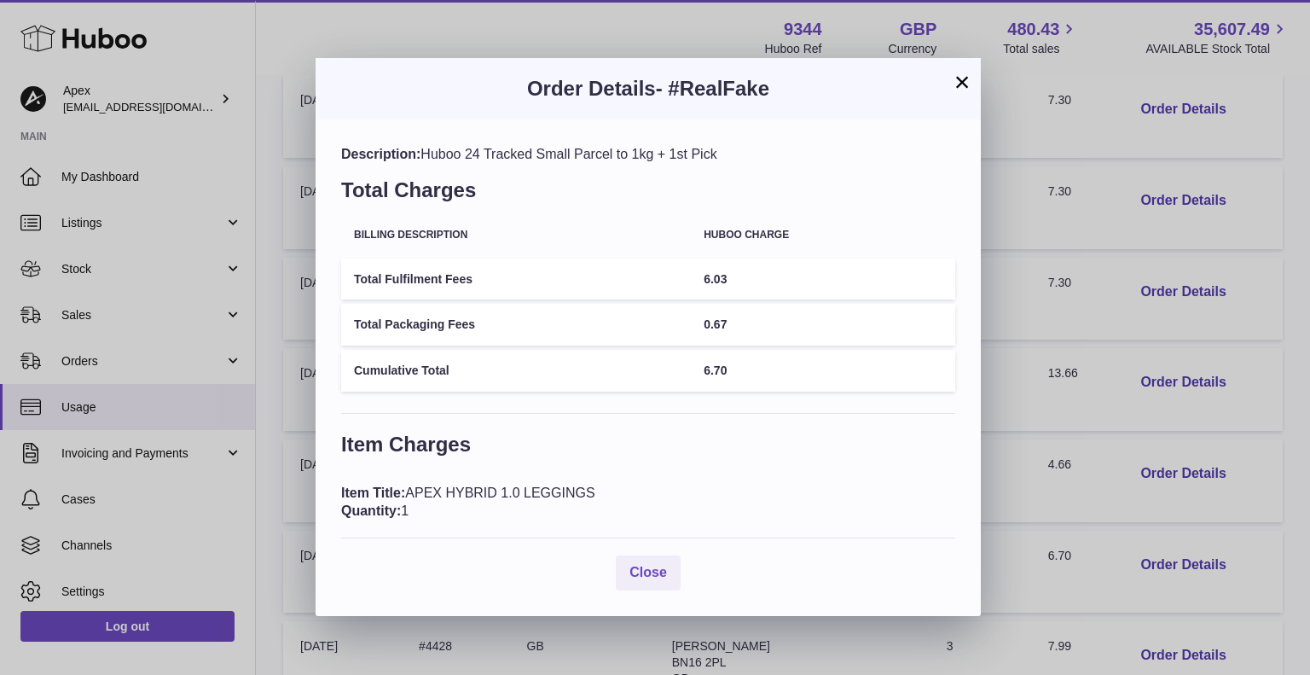
drag, startPoint x: 785, startPoint y: 84, endPoint x: 677, endPoint y: 79, distance: 107.5
click at [677, 79] on h3 "Order Details - #RealFake" at bounding box center [648, 88] width 614 height 27
copy span "RealFake"
click at [652, 594] on div "Description: Huboo 24 Tracked Small Parcel to 1kg + 1st Pick Total Charges Bill…" at bounding box center [648, 367] width 665 height 496
click at [643, 578] on span "Close" at bounding box center [648, 572] width 38 height 14
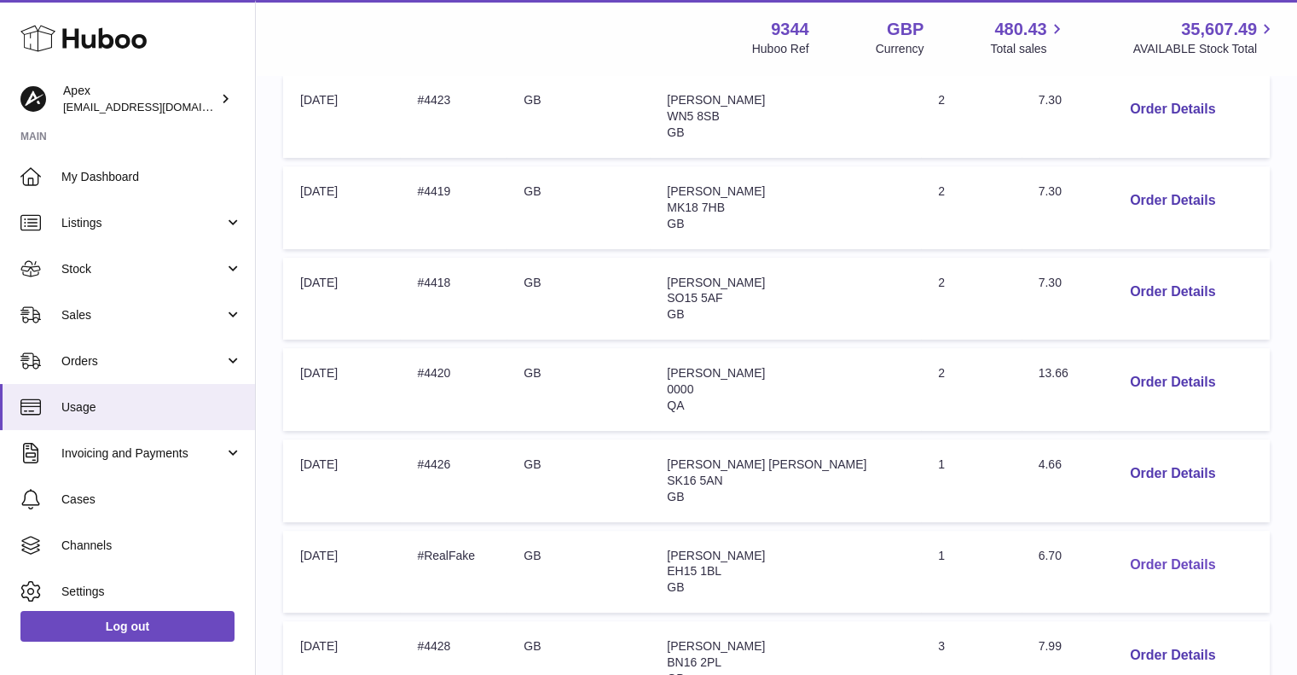
click at [1137, 554] on button "Order Details" at bounding box center [1172, 565] width 113 height 35
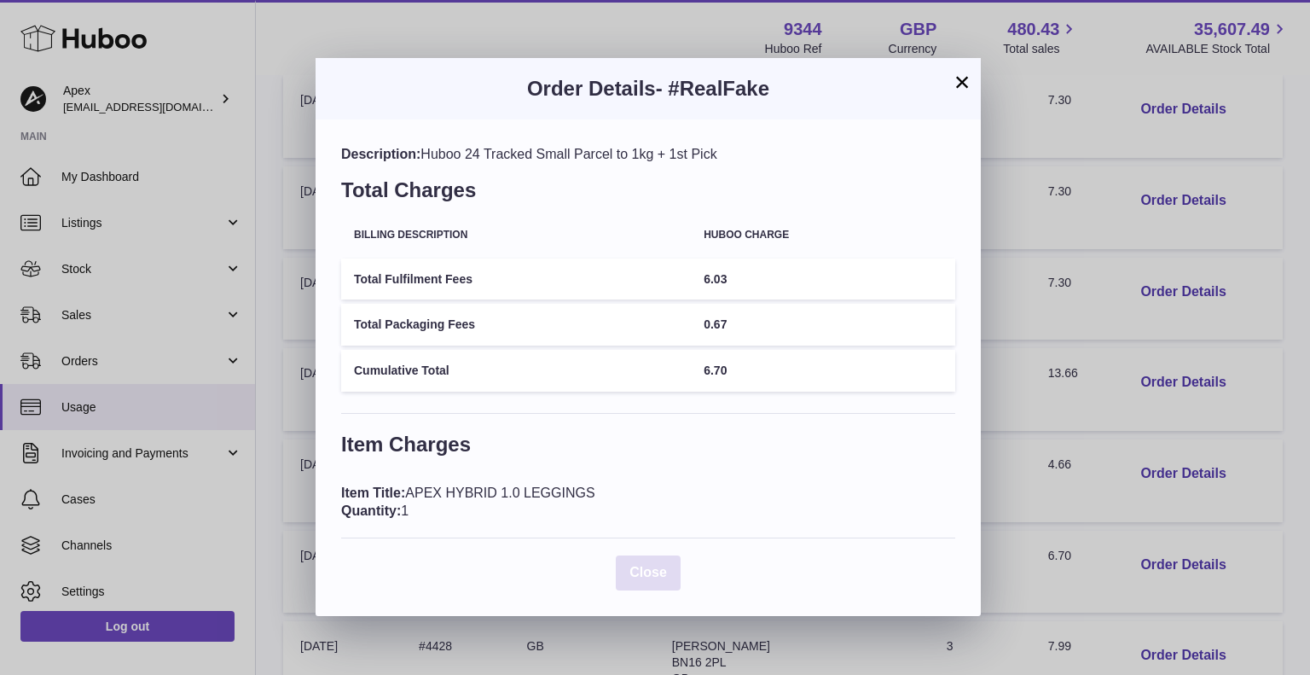
click at [642, 568] on span "Close" at bounding box center [648, 572] width 38 height 14
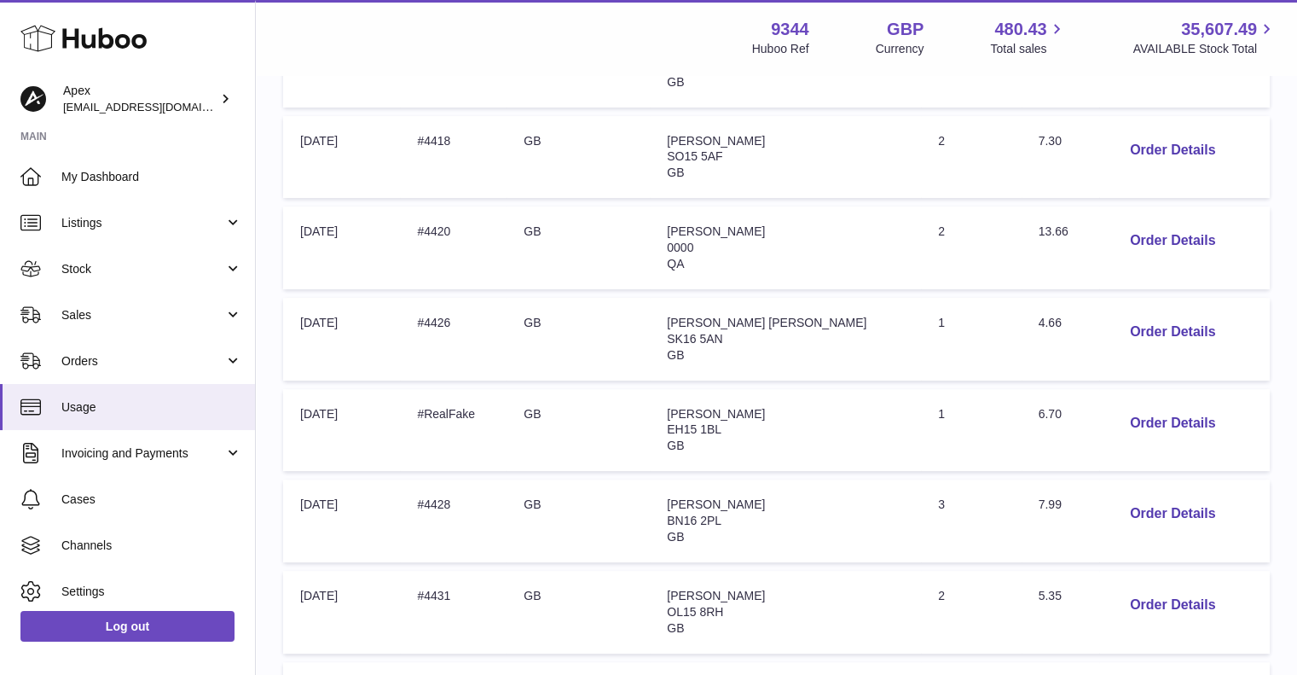
scroll to position [503, 0]
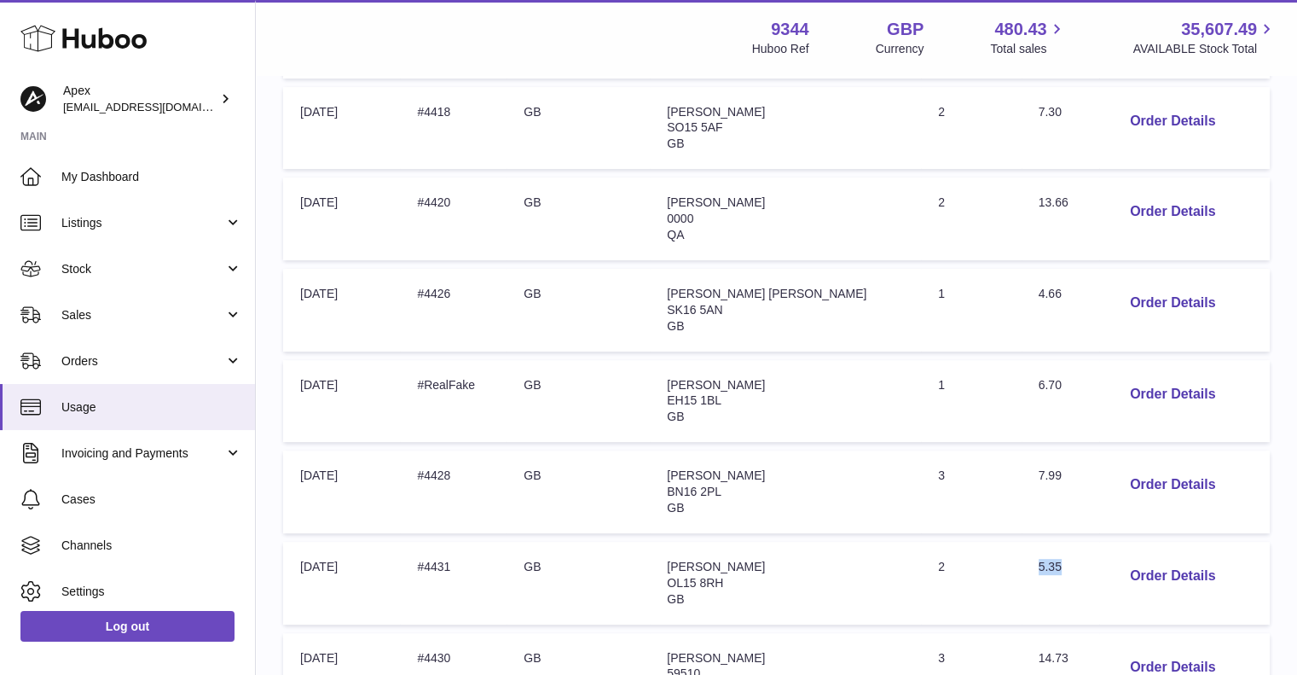
drag, startPoint x: 1016, startPoint y: 562, endPoint x: 1045, endPoint y: 548, distance: 32.0
click at [1045, 548] on td "Total: 5.35" at bounding box center [1061, 583] width 78 height 83
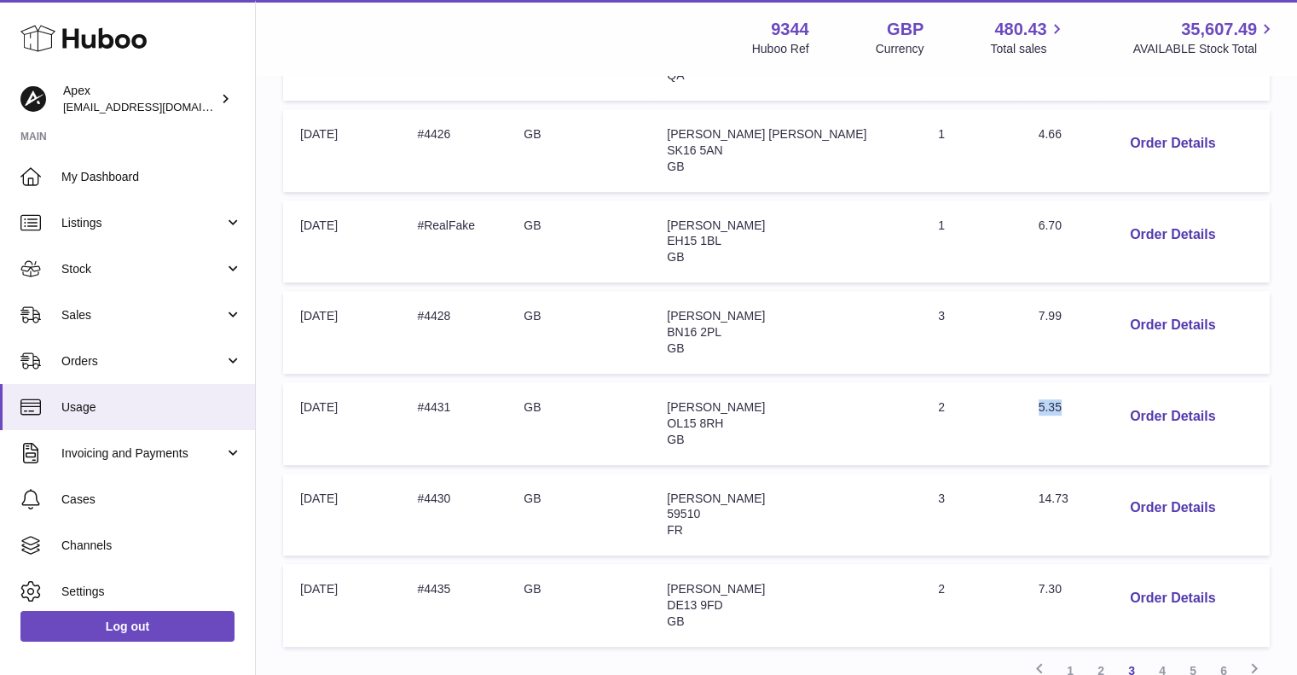
scroll to position [674, 0]
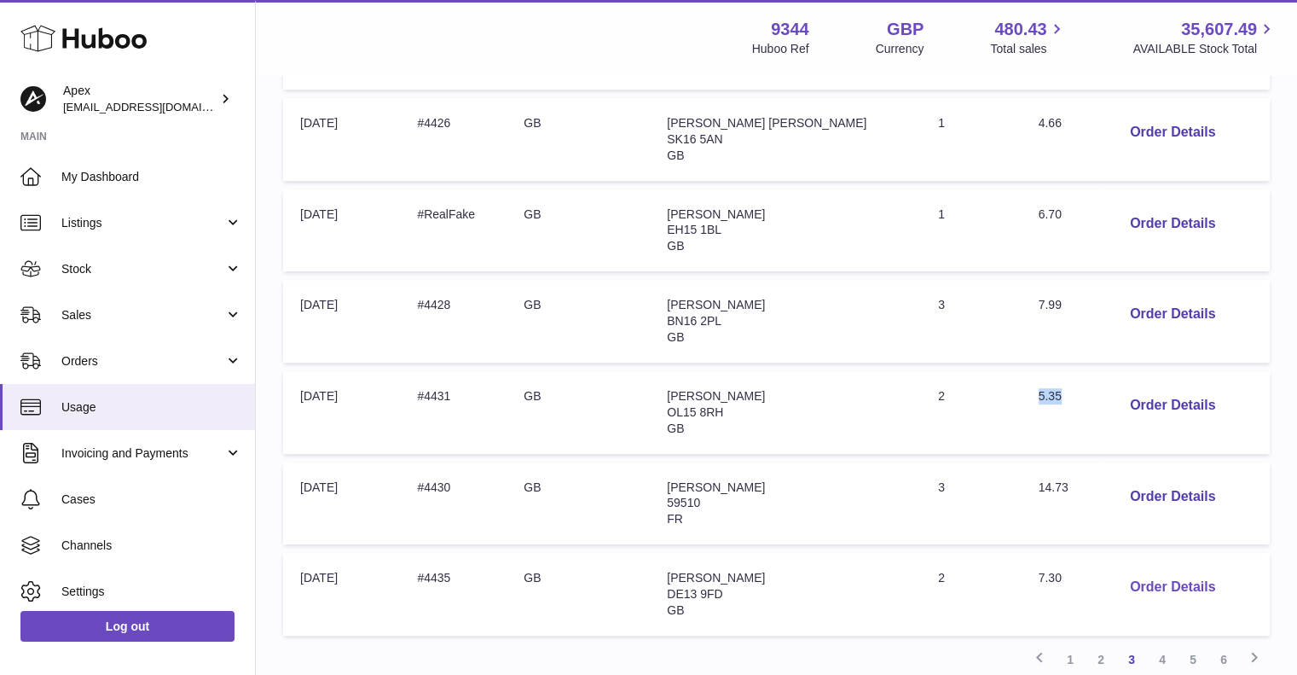
click at [1176, 582] on button "Order Details" at bounding box center [1172, 587] width 113 height 35
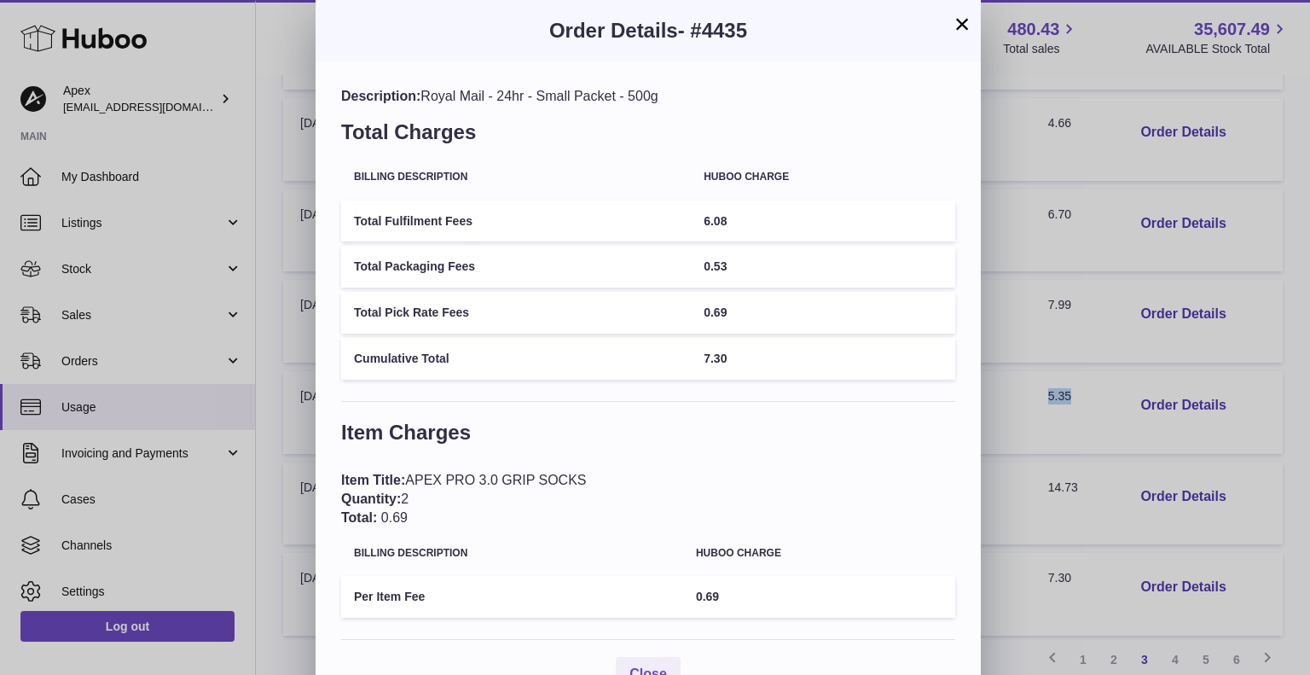
click at [959, 24] on button "×" at bounding box center [962, 24] width 20 height 20
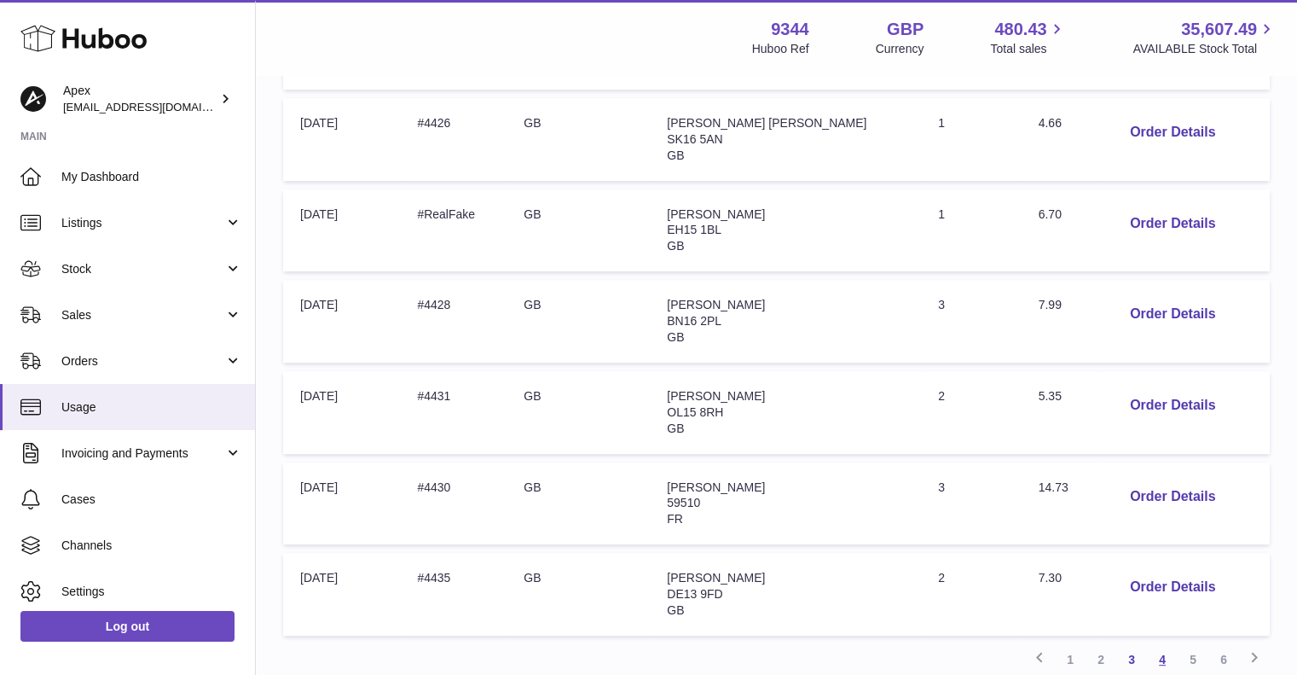
click at [1162, 654] on link "4" at bounding box center [1162, 659] width 31 height 31
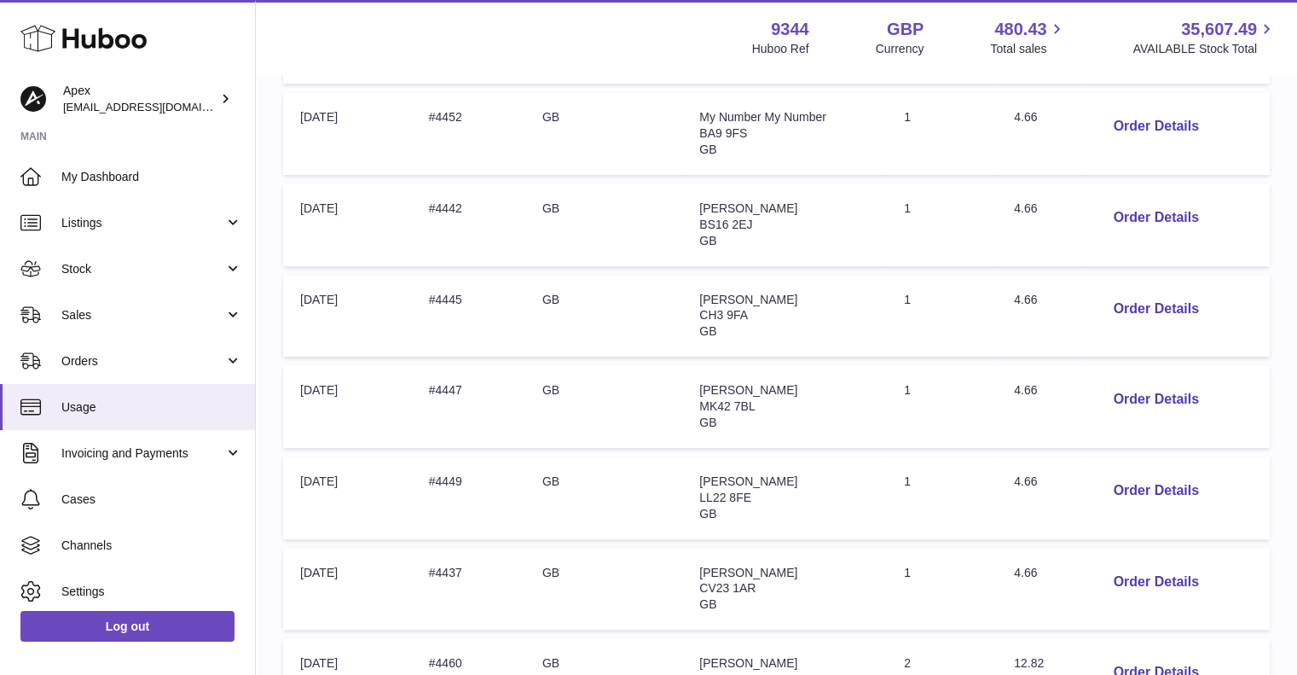
scroll to position [674, 0]
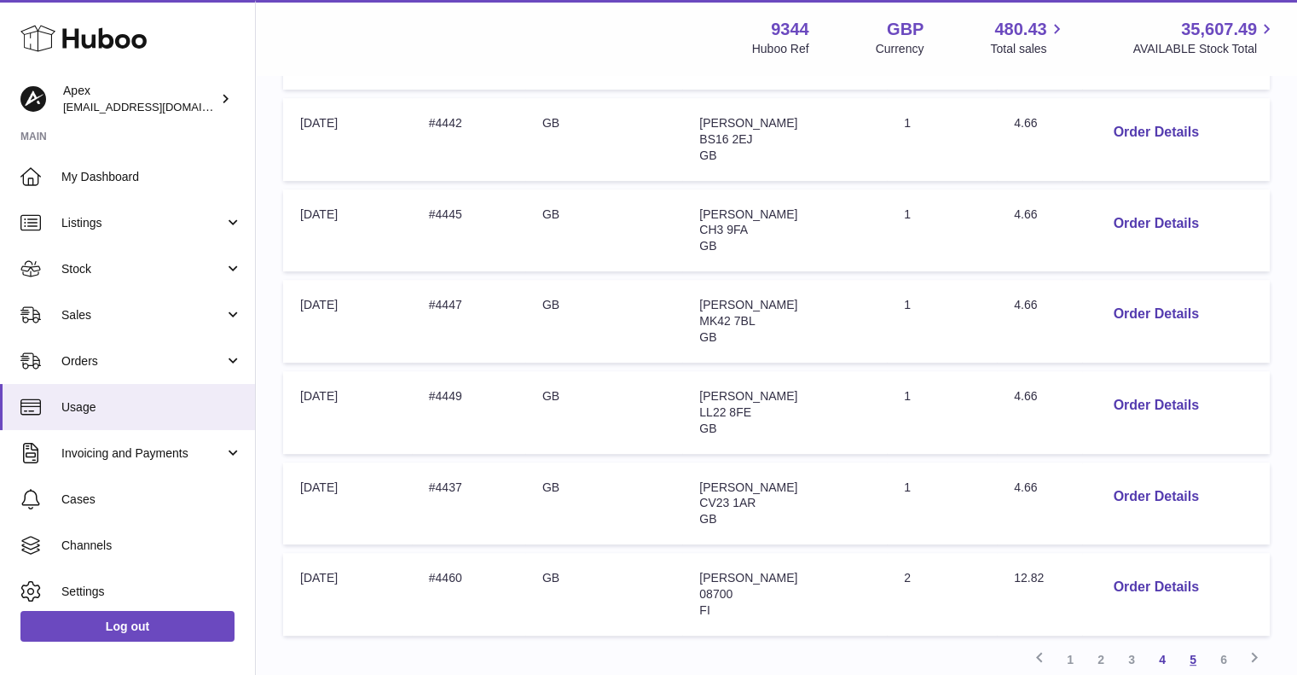
click at [1193, 652] on link "5" at bounding box center [1193, 659] width 31 height 31
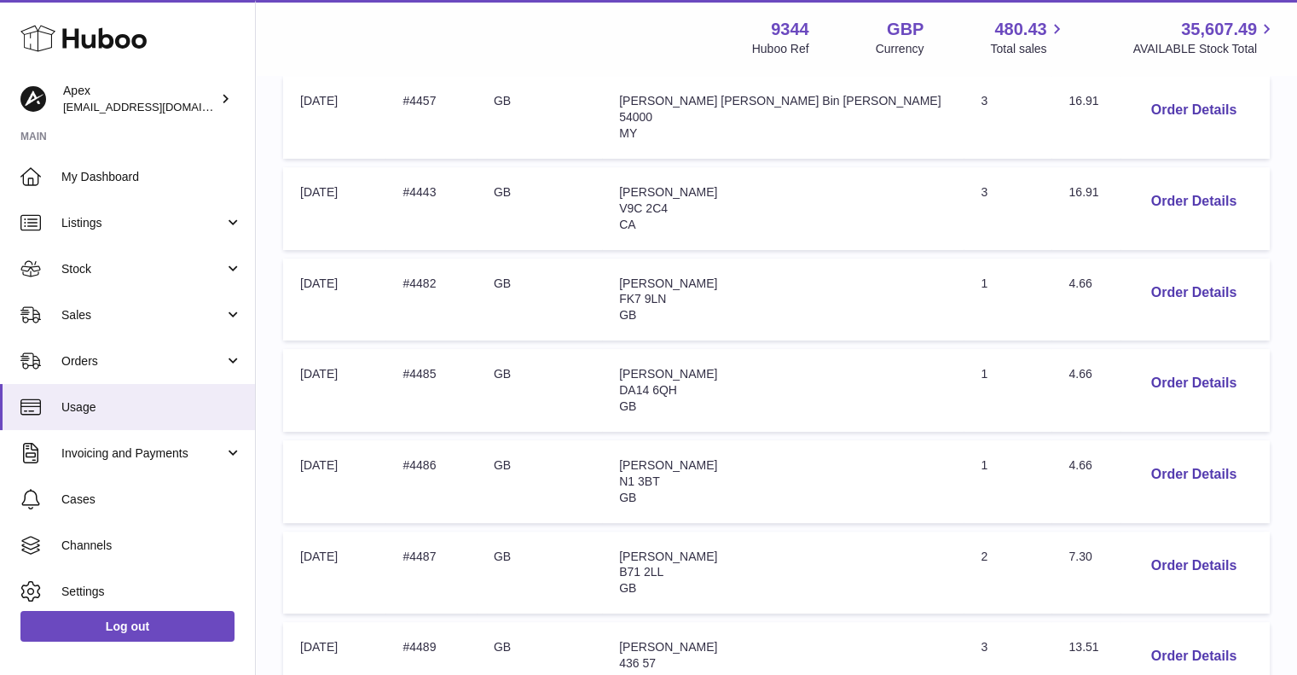
scroll to position [333, 0]
click at [1153, 555] on button "Order Details" at bounding box center [1194, 565] width 113 height 35
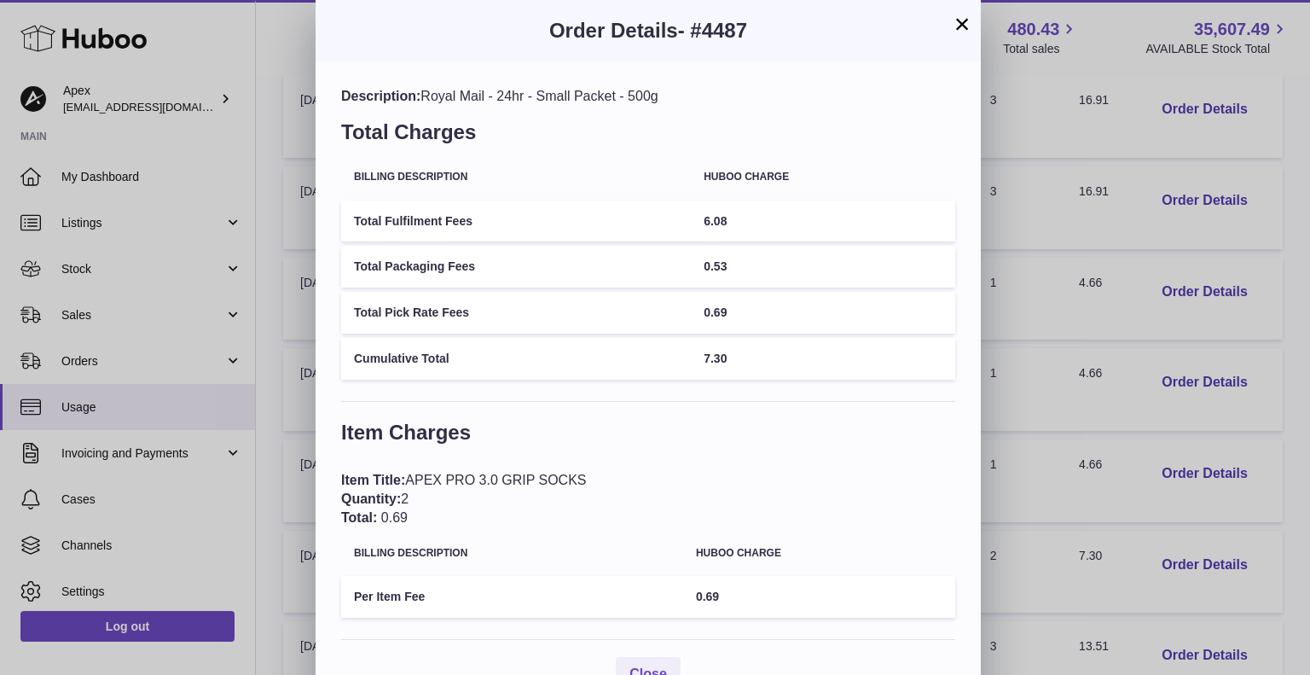
click at [967, 20] on button "×" at bounding box center [962, 24] width 20 height 20
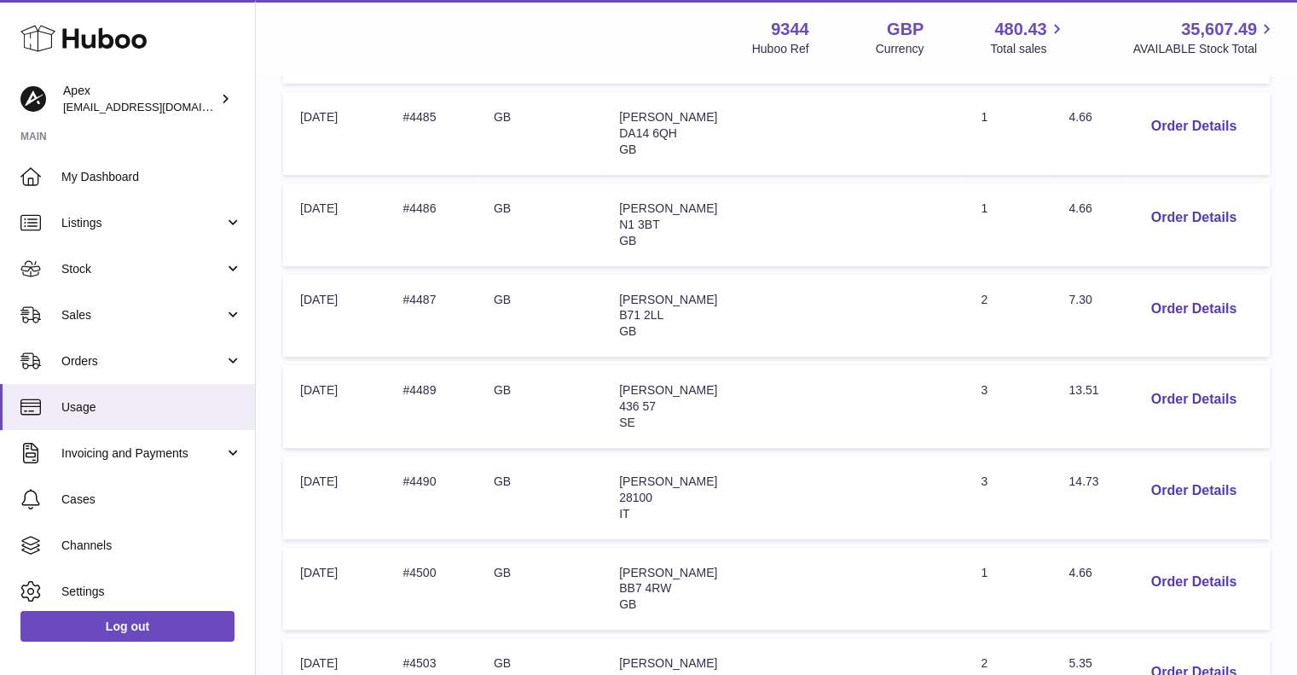
scroll to position [674, 0]
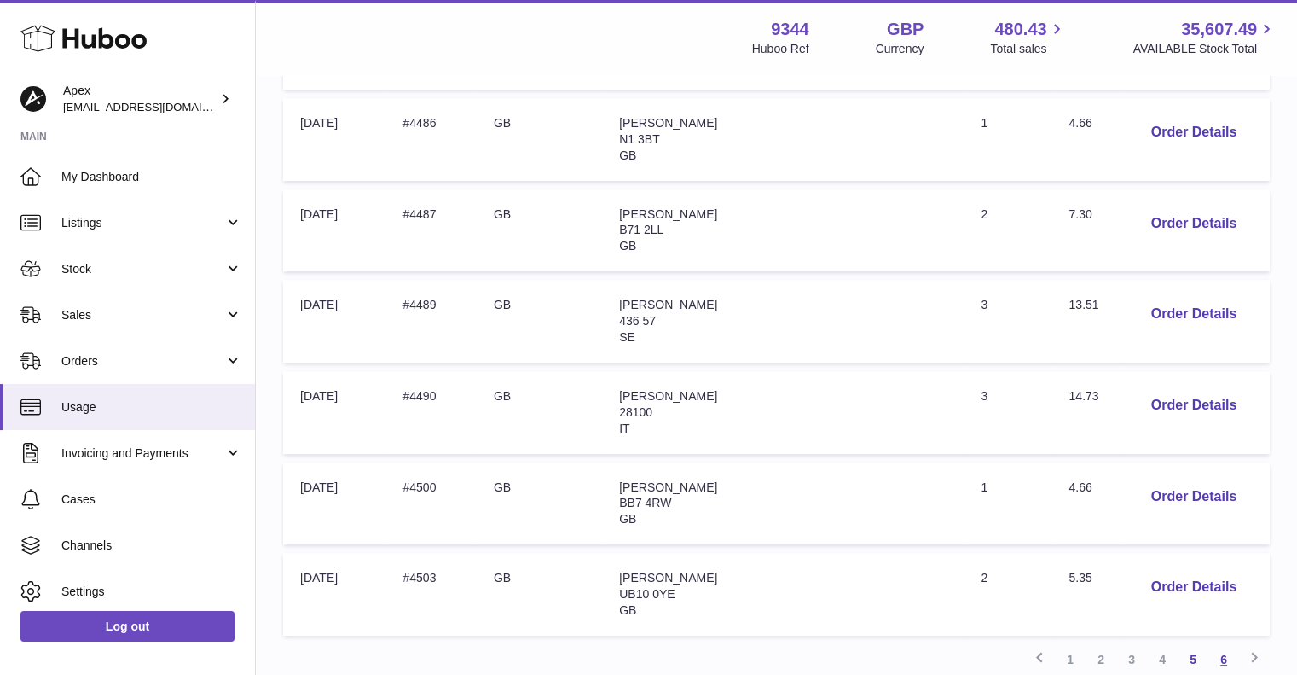
click at [1220, 659] on link "6" at bounding box center [1224, 659] width 31 height 31
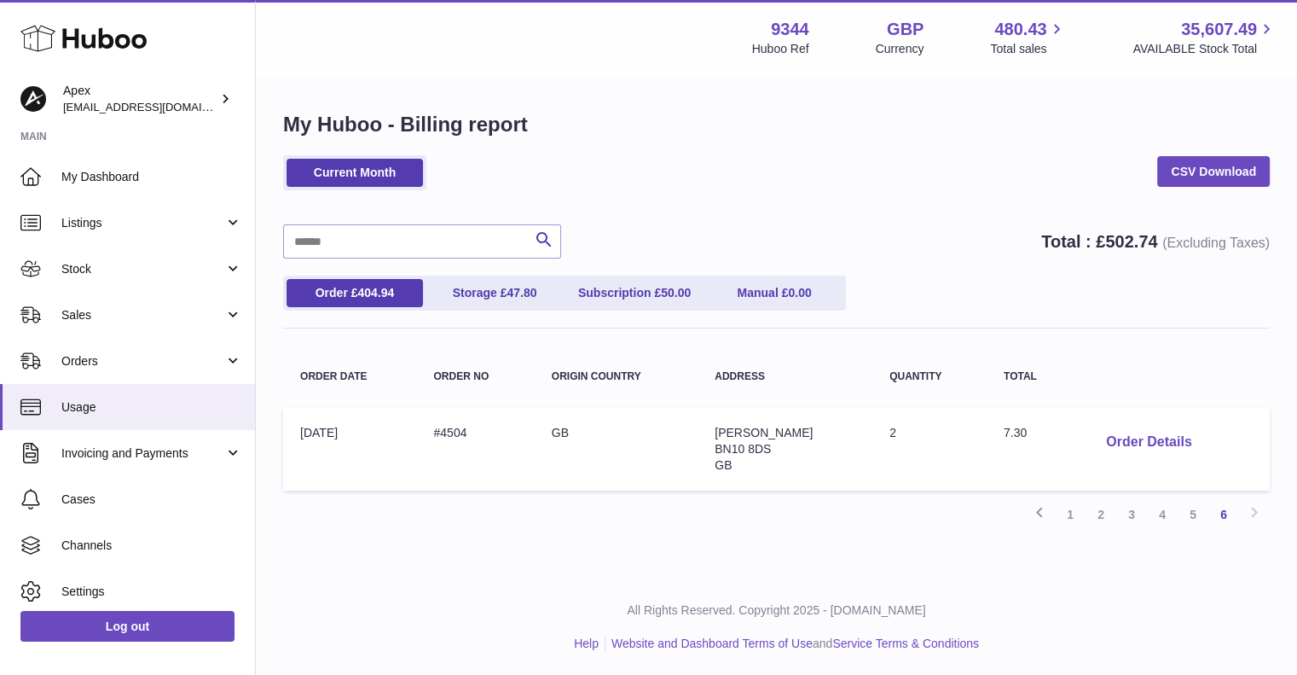
click at [1126, 444] on button "Order Details" at bounding box center [1149, 442] width 113 height 35
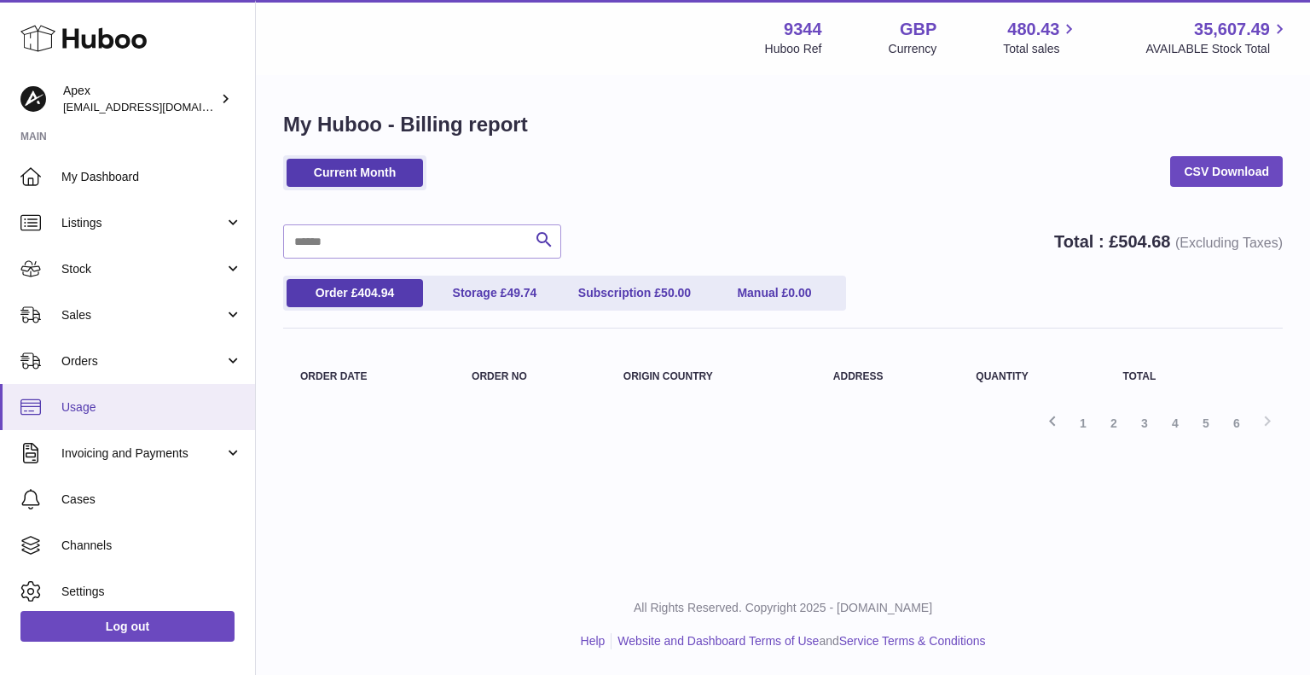
click at [78, 397] on link "Usage" at bounding box center [127, 407] width 255 height 46
click at [75, 402] on span "Usage" at bounding box center [151, 407] width 181 height 16
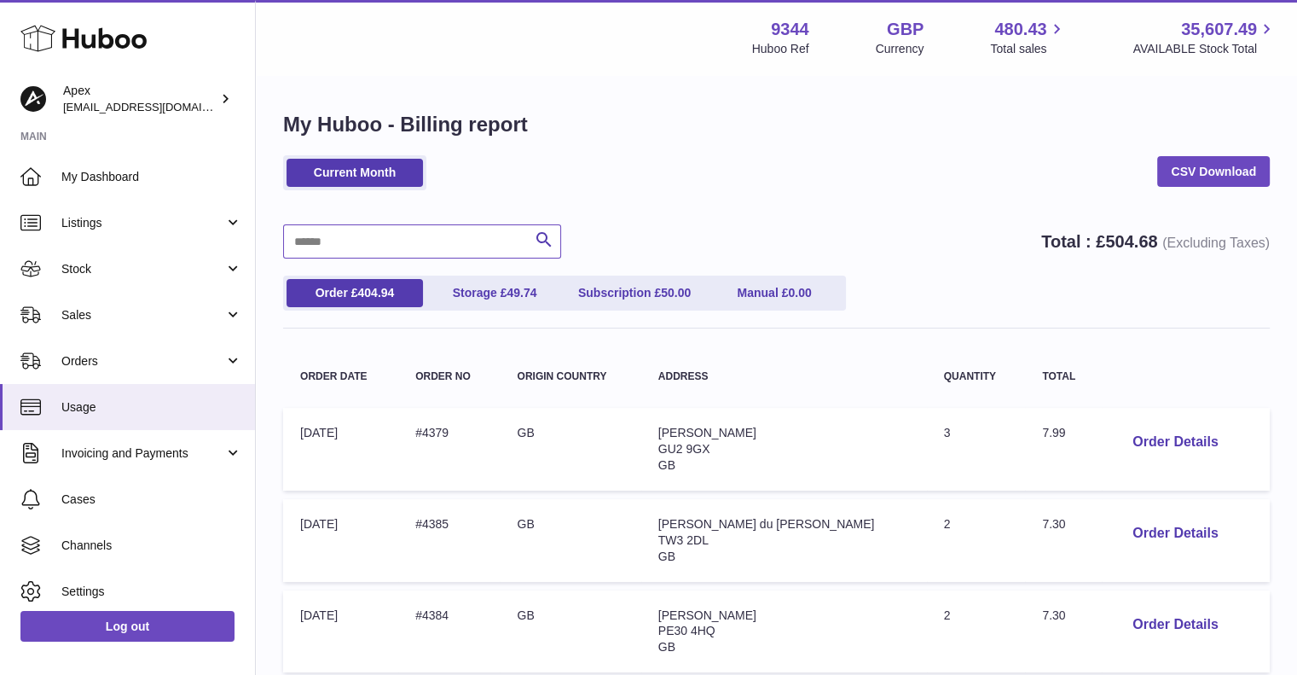
click at [478, 237] on input "text" at bounding box center [422, 241] width 278 height 34
paste input "****"
type input "****"
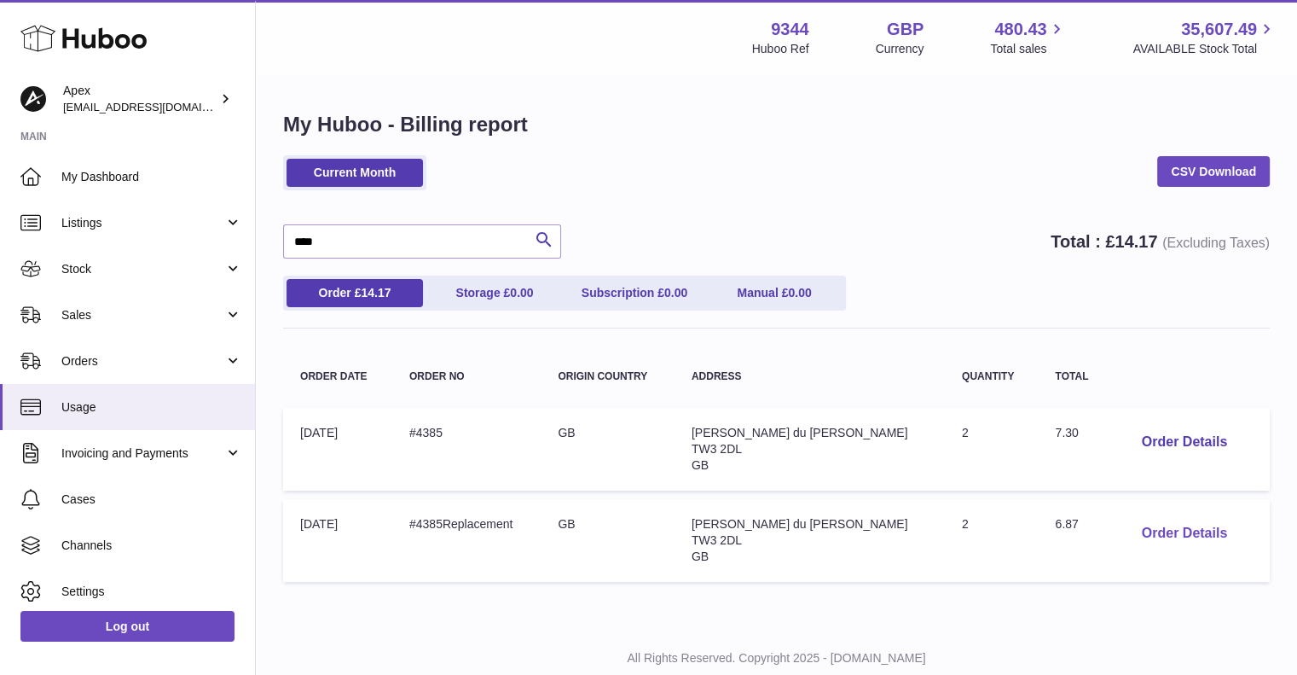
click at [1138, 534] on button "Order Details" at bounding box center [1184, 533] width 113 height 35
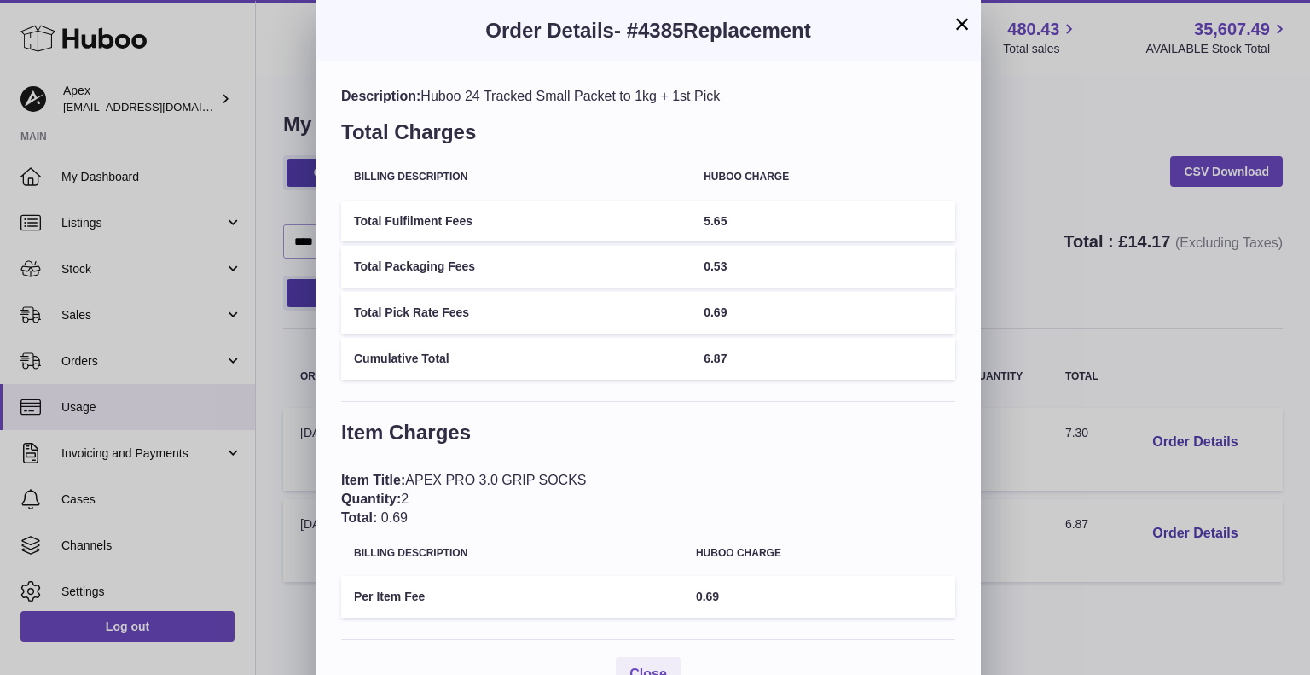
drag, startPoint x: 421, startPoint y: 95, endPoint x: 739, endPoint y: 96, distance: 317.3
click at [739, 96] on div "Description: Huboo 24 Tracked Small Packet to 1kg + 1st Pick" at bounding box center [648, 96] width 614 height 19
click at [961, 24] on button "×" at bounding box center [962, 24] width 20 height 20
